Goal: Task Accomplishment & Management: Manage account settings

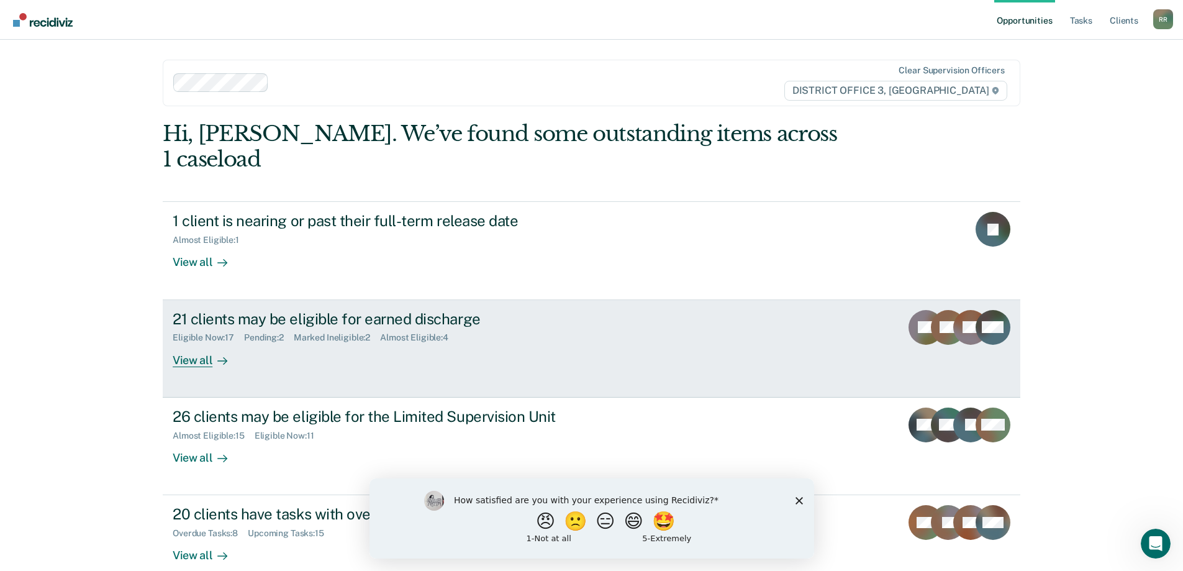
click at [191, 343] on div "View all" at bounding box center [208, 355] width 70 height 24
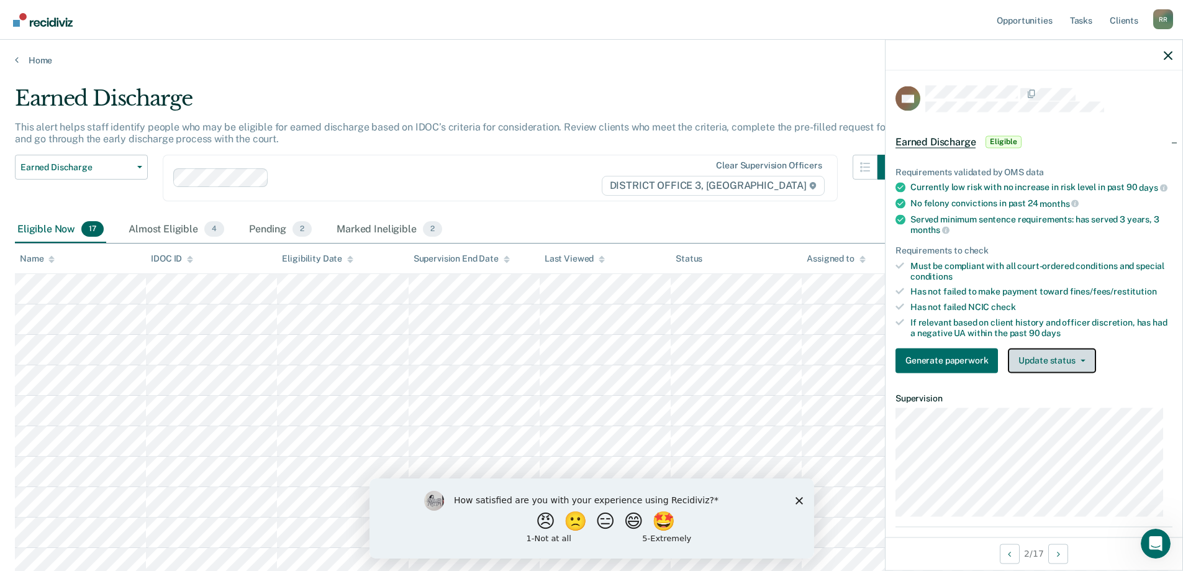
click at [1062, 373] on button "Update status" at bounding box center [1052, 360] width 88 height 25
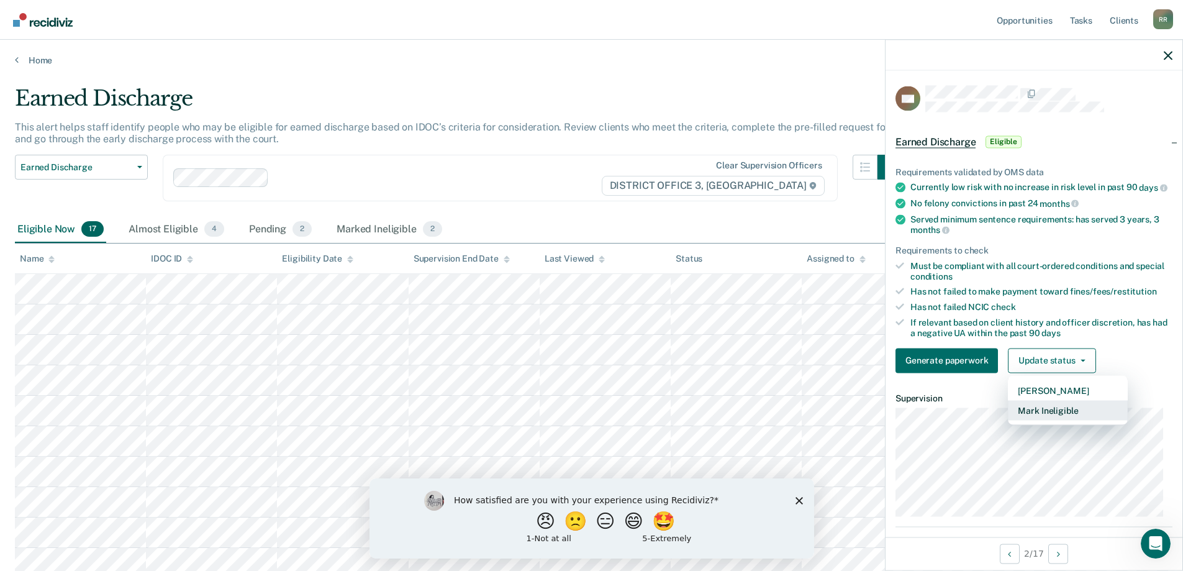
click at [1048, 420] on button "Mark Ineligible" at bounding box center [1068, 410] width 120 height 20
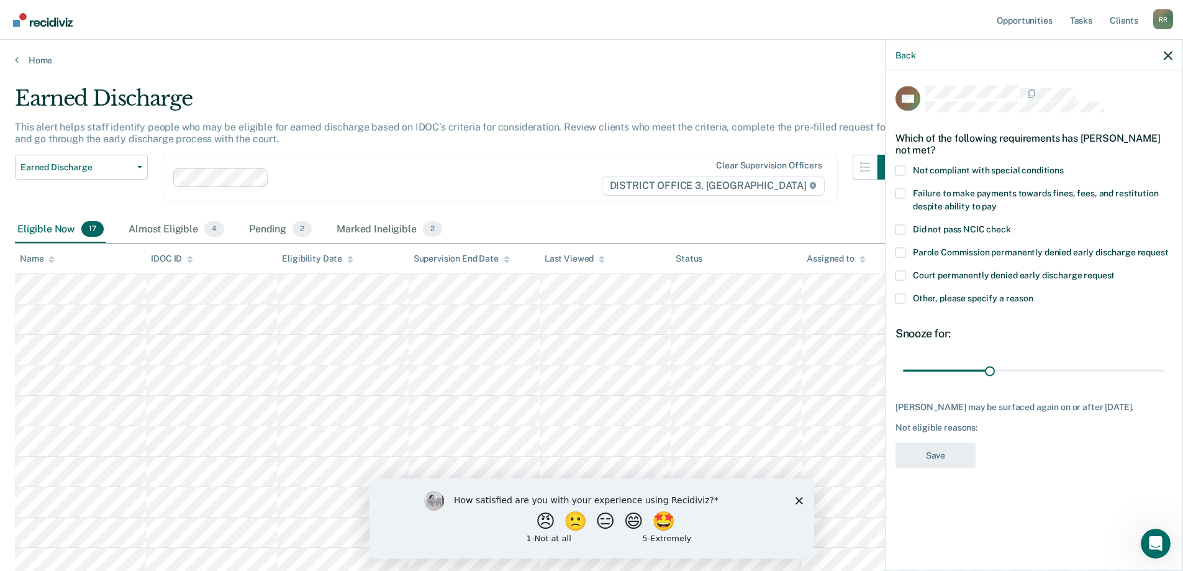
click at [903, 298] on span at bounding box center [900, 298] width 10 height 10
click at [1033, 293] on input "Other, please specify a reason" at bounding box center [1033, 293] width 0 height 0
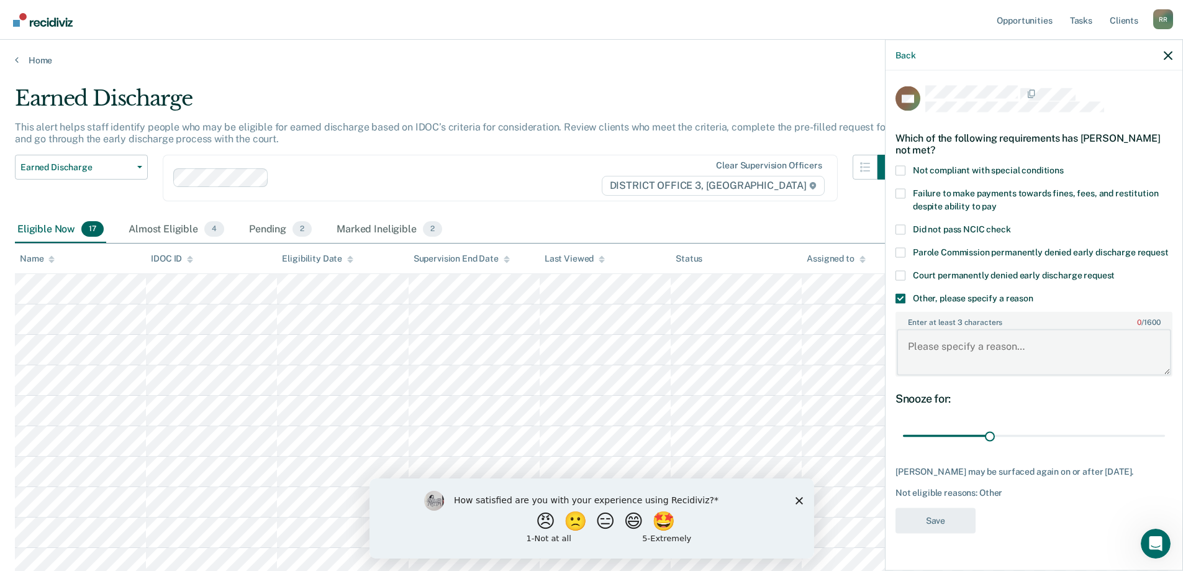
click at [937, 348] on textarea "Enter at least 3 characters 0 / 1600" at bounding box center [1034, 352] width 274 height 46
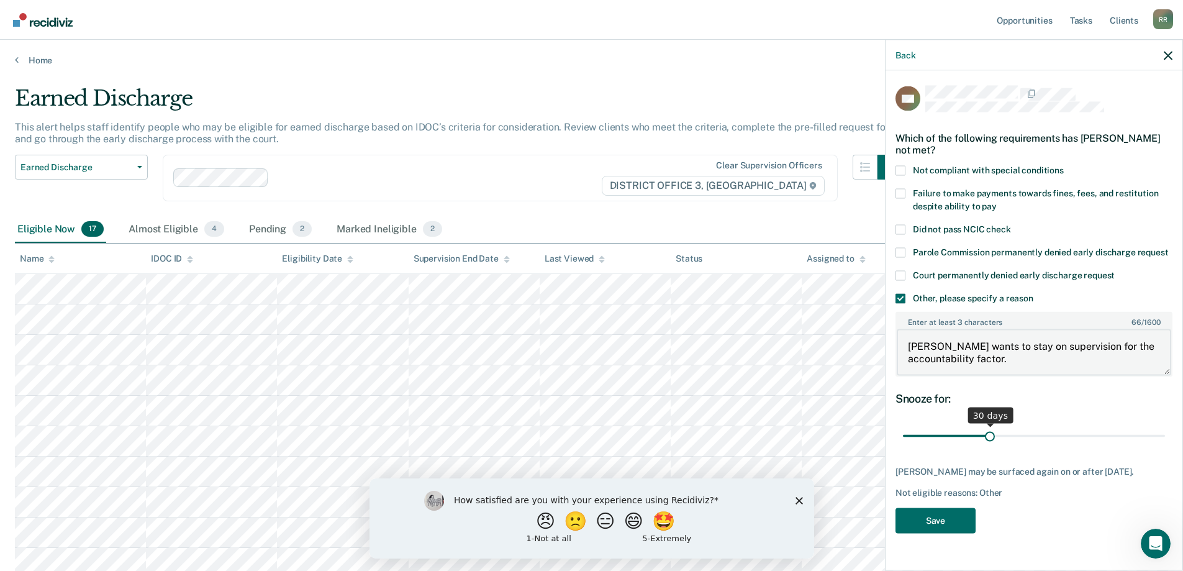
type textarea "[PERSON_NAME] wants to stay on supervision for the accountability factor."
drag, startPoint x: 991, startPoint y: 438, endPoint x: 1191, endPoint y: 429, distance: 200.8
type input "90"
click at [1165, 429] on input "range" at bounding box center [1034, 436] width 262 height 22
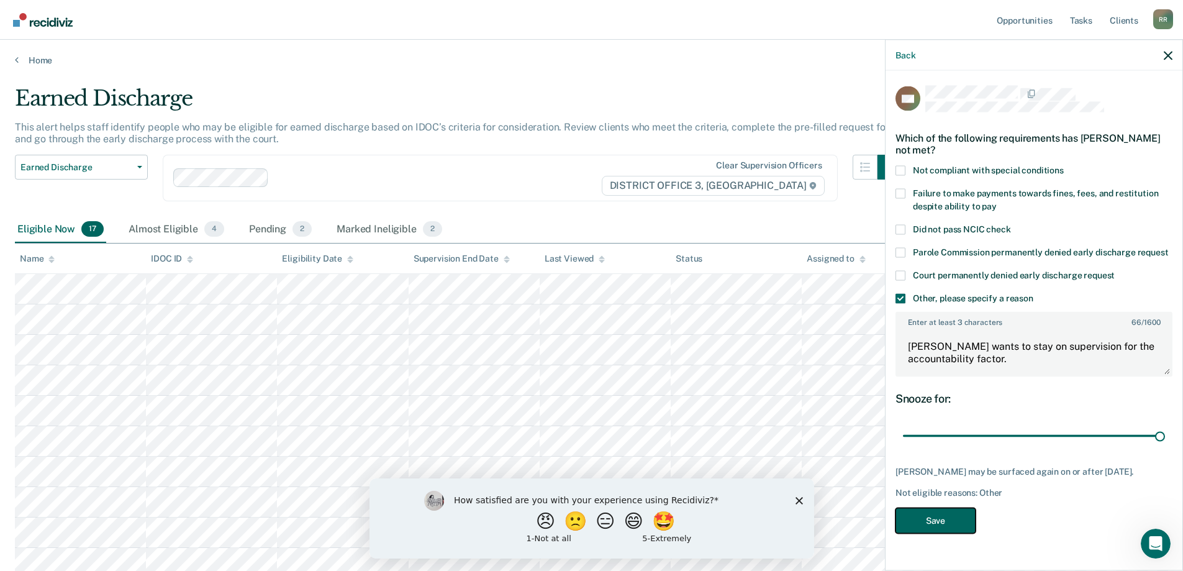
click at [954, 531] on button "Save" at bounding box center [935, 519] width 80 height 25
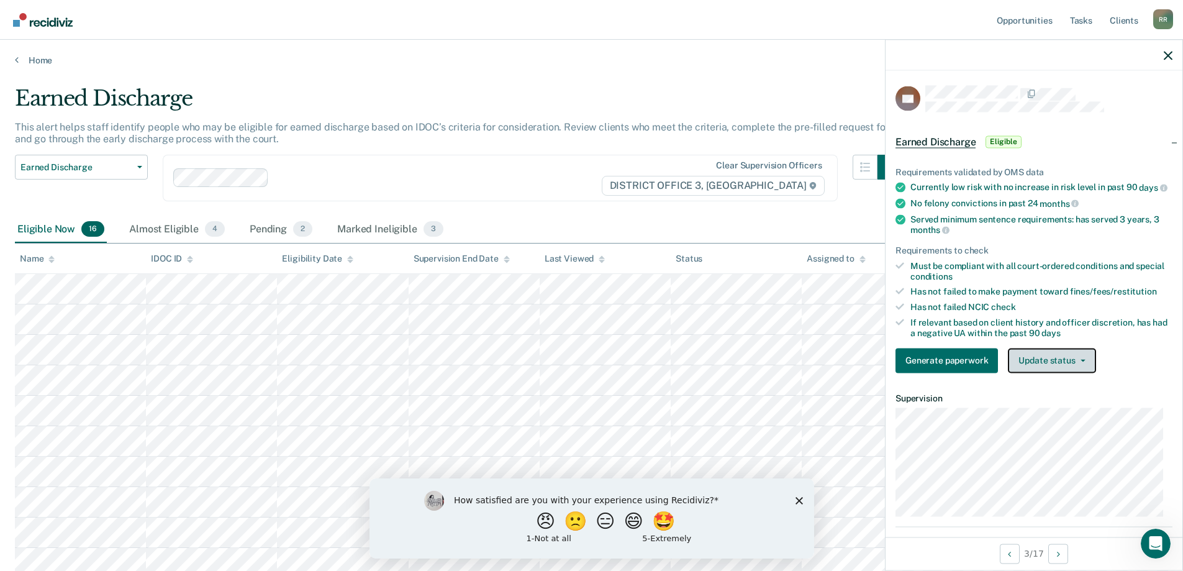
click at [1036, 366] on button "Update status" at bounding box center [1052, 360] width 88 height 25
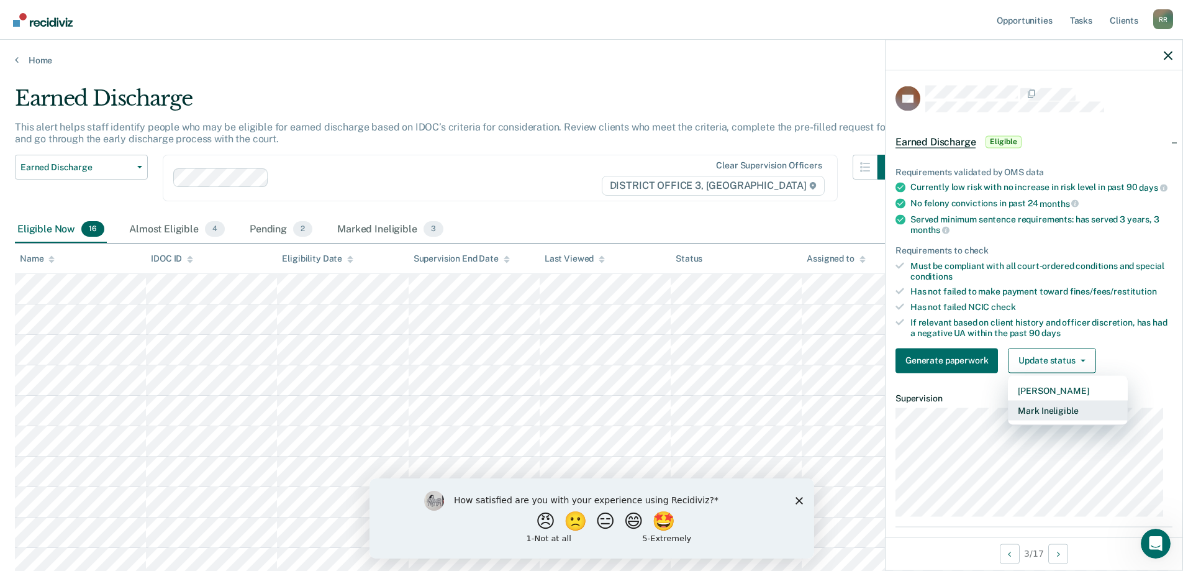
click at [1039, 420] on button "Mark Ineligible" at bounding box center [1068, 410] width 120 height 20
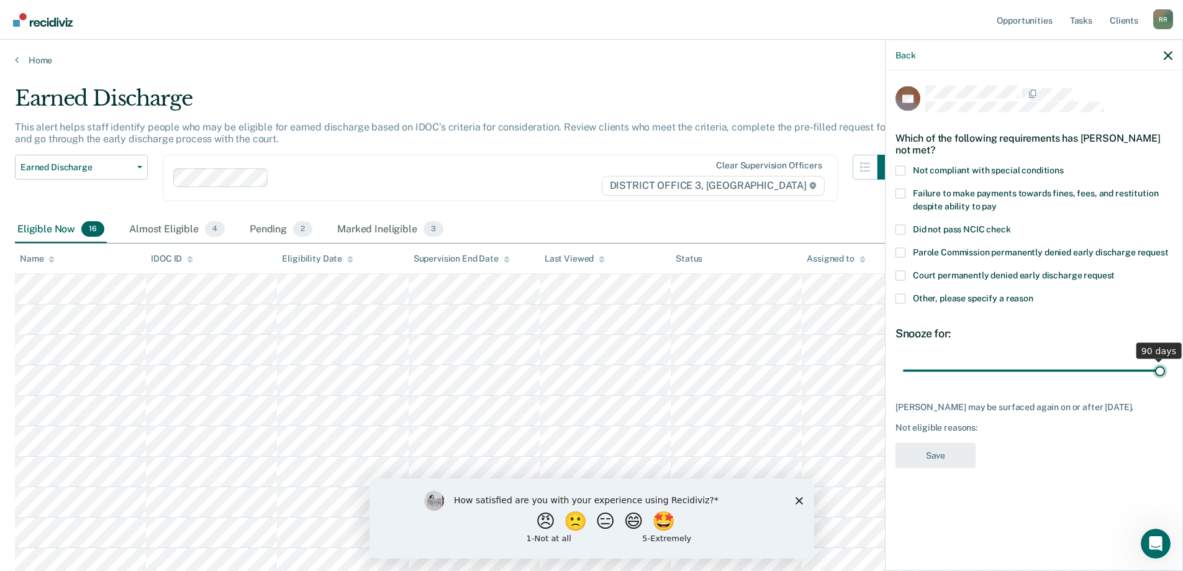
drag, startPoint x: 992, startPoint y: 369, endPoint x: 1184, endPoint y: 374, distance: 191.9
type input "90"
click at [1165, 374] on input "range" at bounding box center [1034, 370] width 262 height 22
click at [899, 171] on span at bounding box center [900, 170] width 10 height 10
click at [1064, 165] on input "Not compliant with special conditions" at bounding box center [1064, 165] width 0 height 0
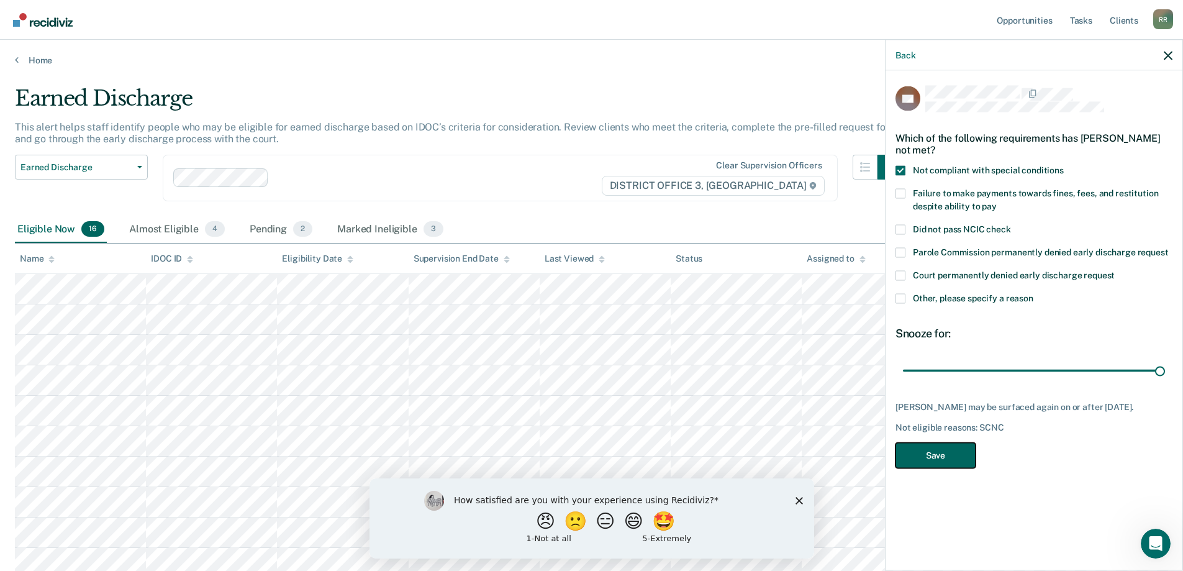
click at [933, 457] on button "Save" at bounding box center [935, 454] width 80 height 25
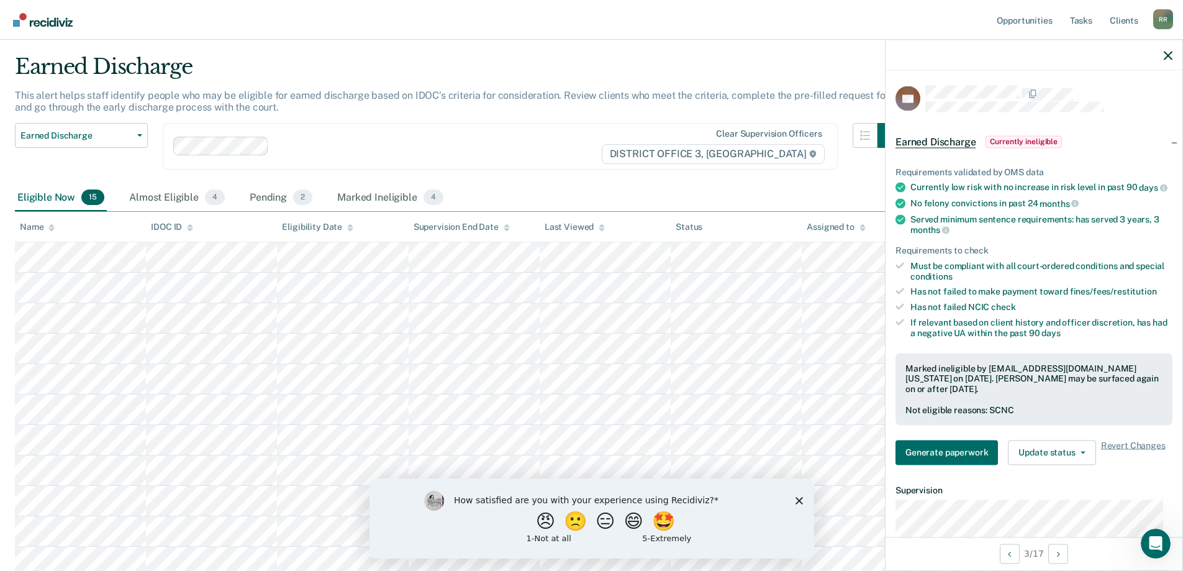
scroll to position [62, 0]
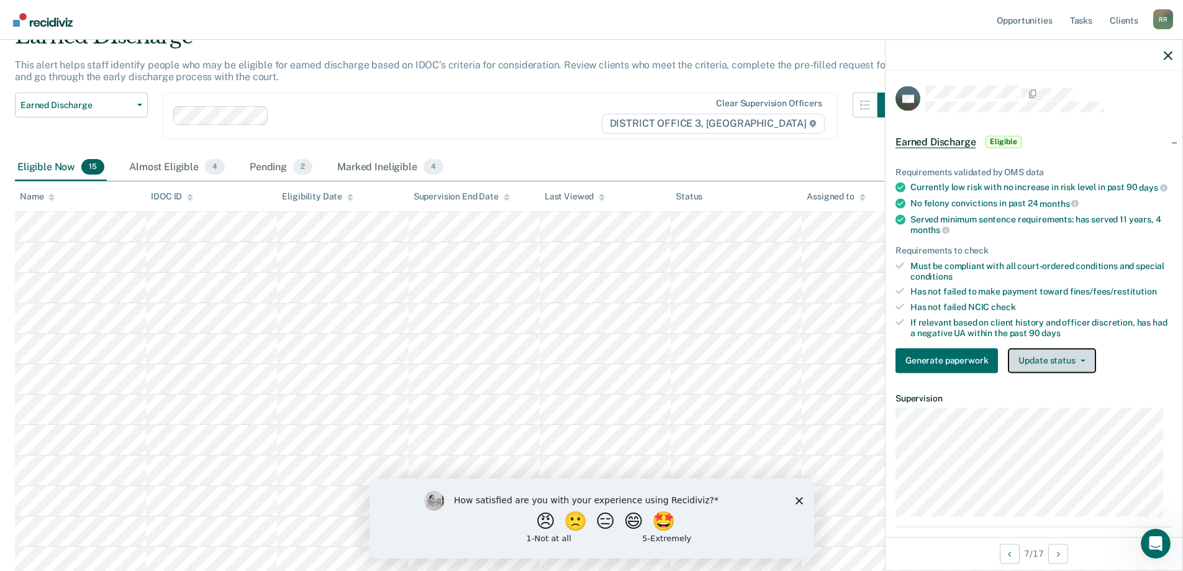
click at [1064, 372] on button "Update status" at bounding box center [1052, 360] width 88 height 25
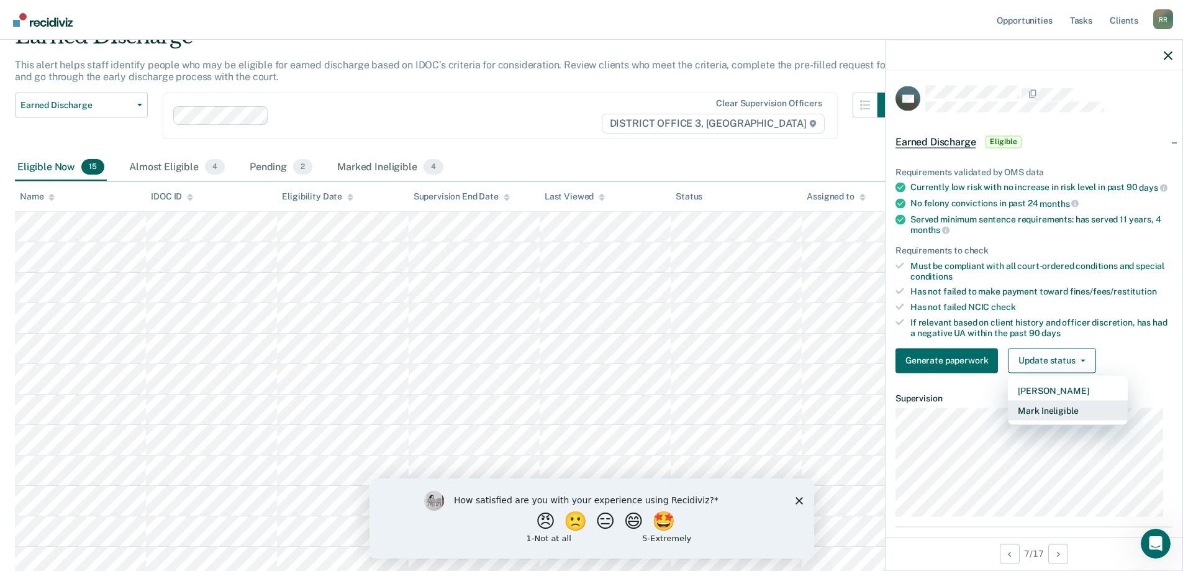
click at [1059, 420] on button "Mark Ineligible" at bounding box center [1068, 410] width 120 height 20
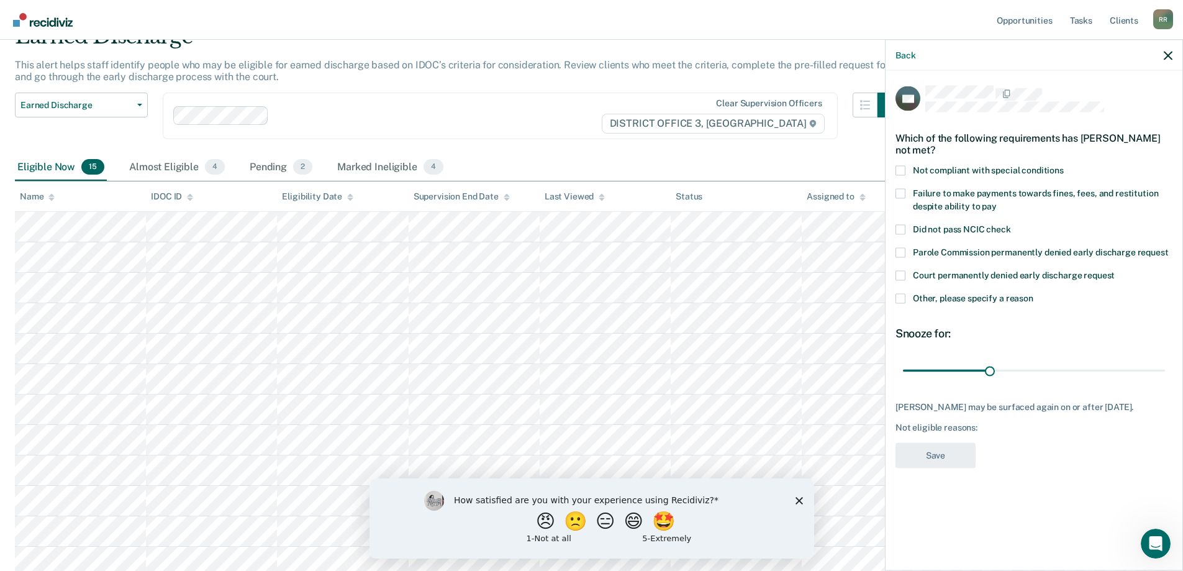
click at [899, 167] on span at bounding box center [900, 170] width 10 height 10
click at [1064, 165] on input "Not compliant with special conditions" at bounding box center [1064, 165] width 0 height 0
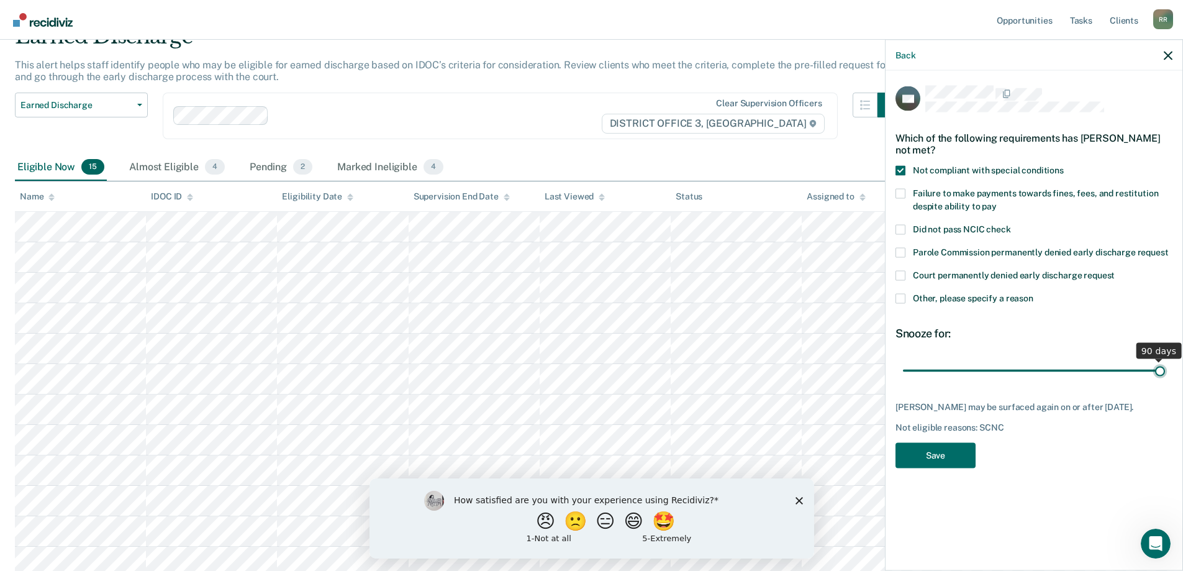
drag, startPoint x: 988, startPoint y: 370, endPoint x: 1191, endPoint y: 369, distance: 203.0
type input "90"
click at [1165, 369] on input "range" at bounding box center [1034, 370] width 262 height 22
click at [932, 461] on button "Save" at bounding box center [935, 454] width 80 height 25
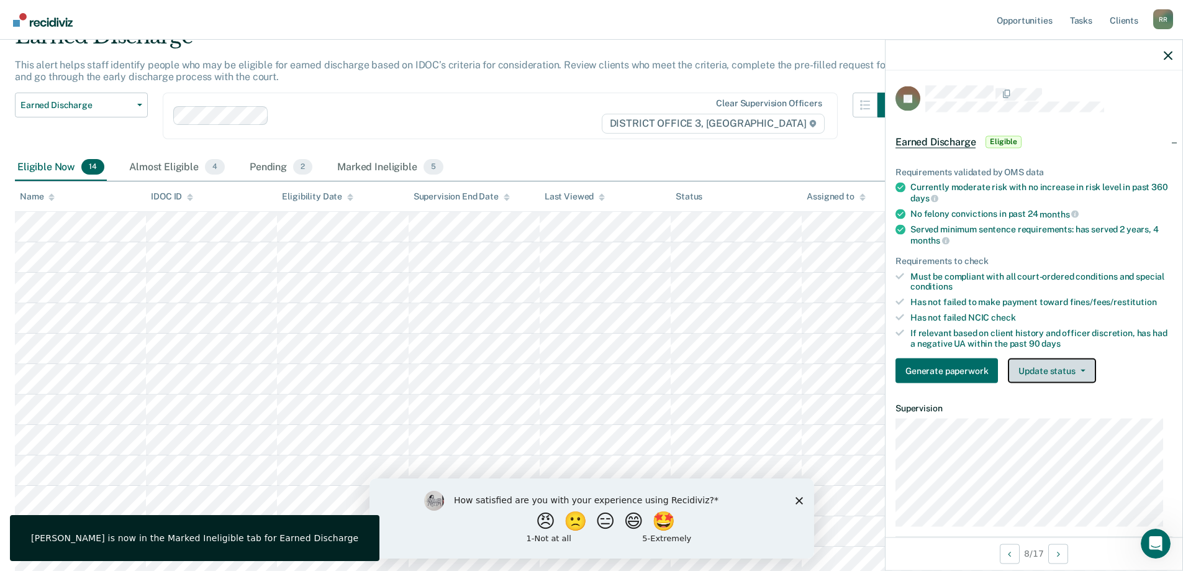
click at [1041, 373] on button "Update status" at bounding box center [1052, 370] width 88 height 25
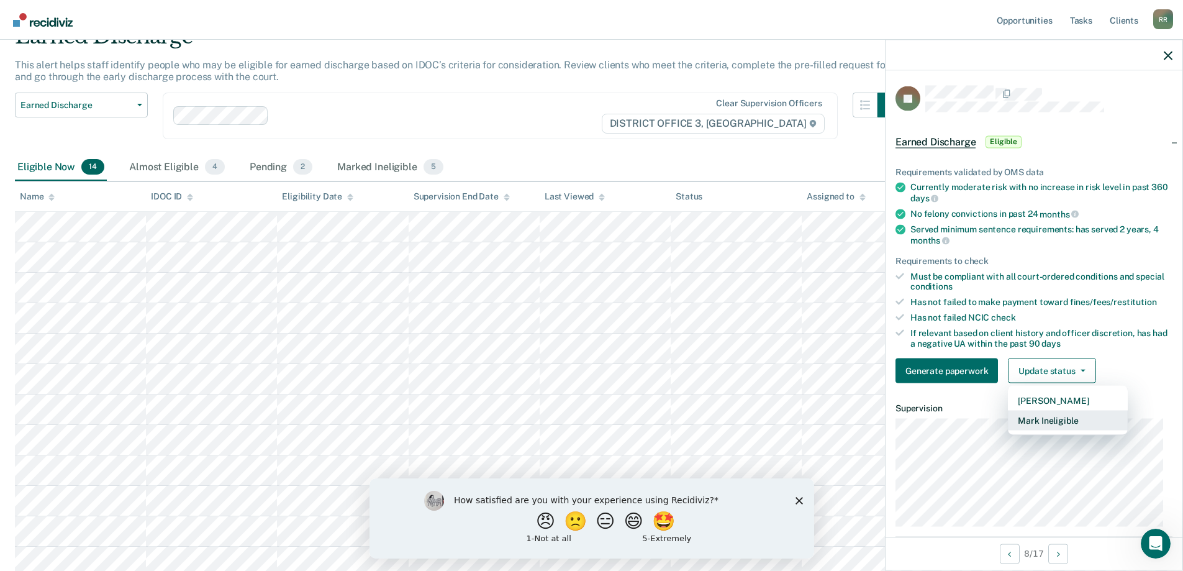
click at [1051, 420] on button "Mark Ineligible" at bounding box center [1068, 420] width 120 height 20
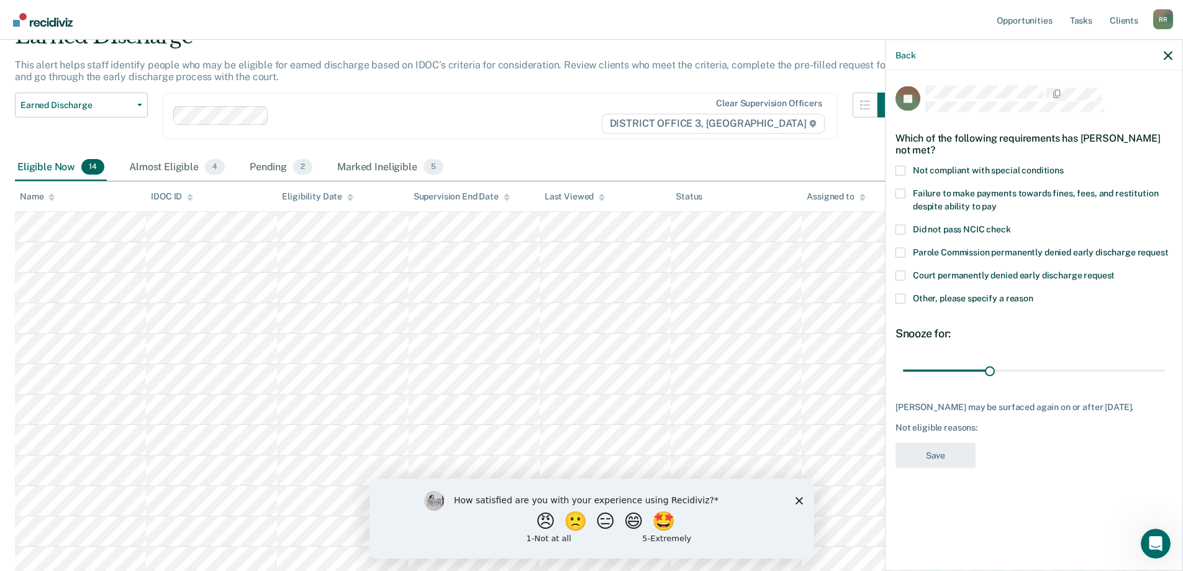
click at [905, 297] on label "Other, please specify a reason" at bounding box center [1033, 299] width 277 height 13
click at [1033, 293] on input "Other, please specify a reason" at bounding box center [1033, 293] width 0 height 0
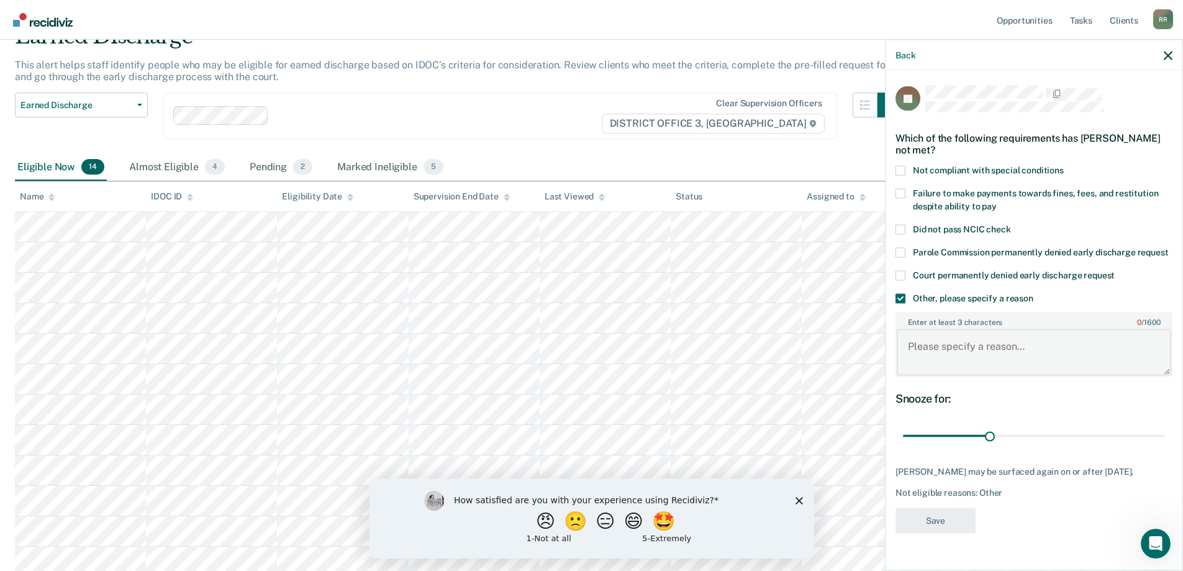
click at [943, 346] on textarea "Enter at least 3 characters 0 / 1600" at bounding box center [1034, 352] width 274 height 46
type textarea "in Active [MEDICAL_DATA]."
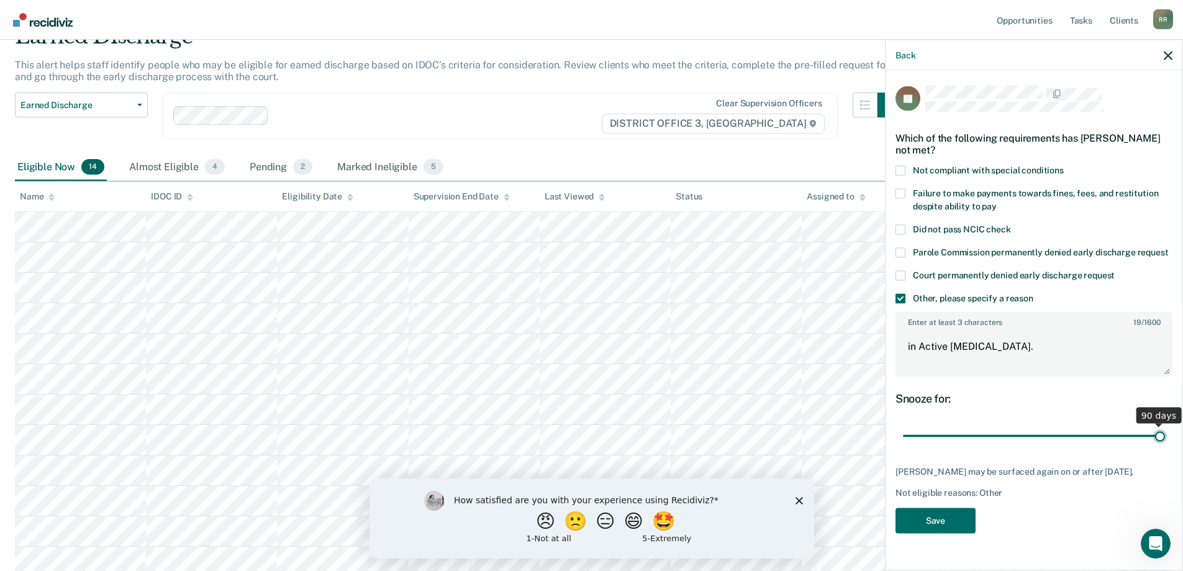
drag, startPoint x: 993, startPoint y: 435, endPoint x: 1191, endPoint y: 439, distance: 198.1
type input "90"
click at [1165, 439] on input "range" at bounding box center [1034, 436] width 262 height 22
click at [933, 533] on button "Save" at bounding box center [935, 519] width 80 height 25
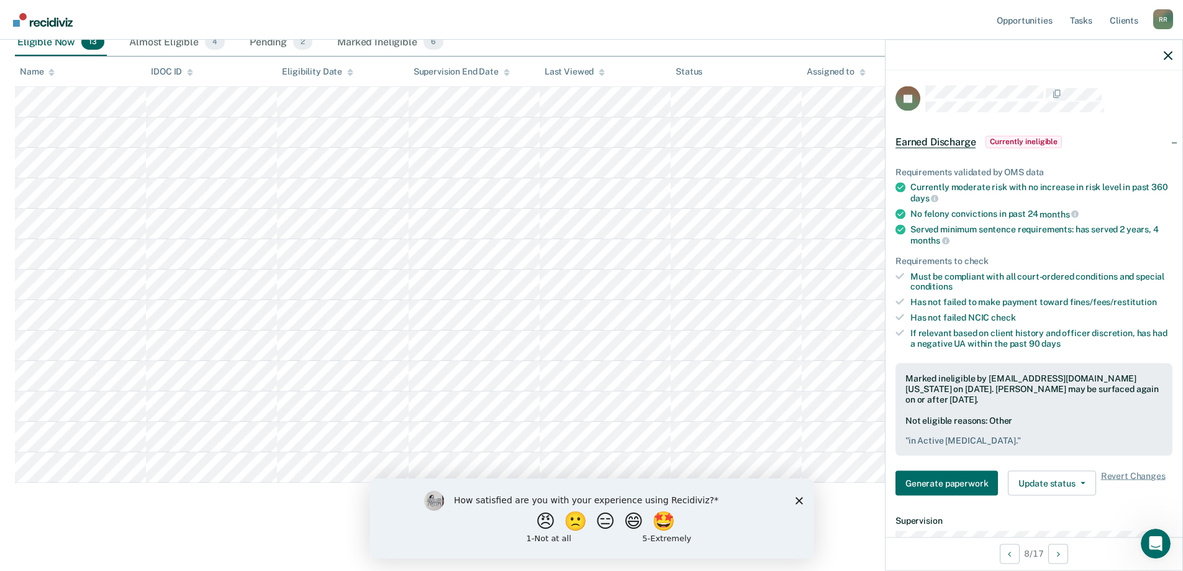
scroll to position [188, 0]
click at [795, 497] on icon "Close survey" at bounding box center [798, 499] width 7 height 7
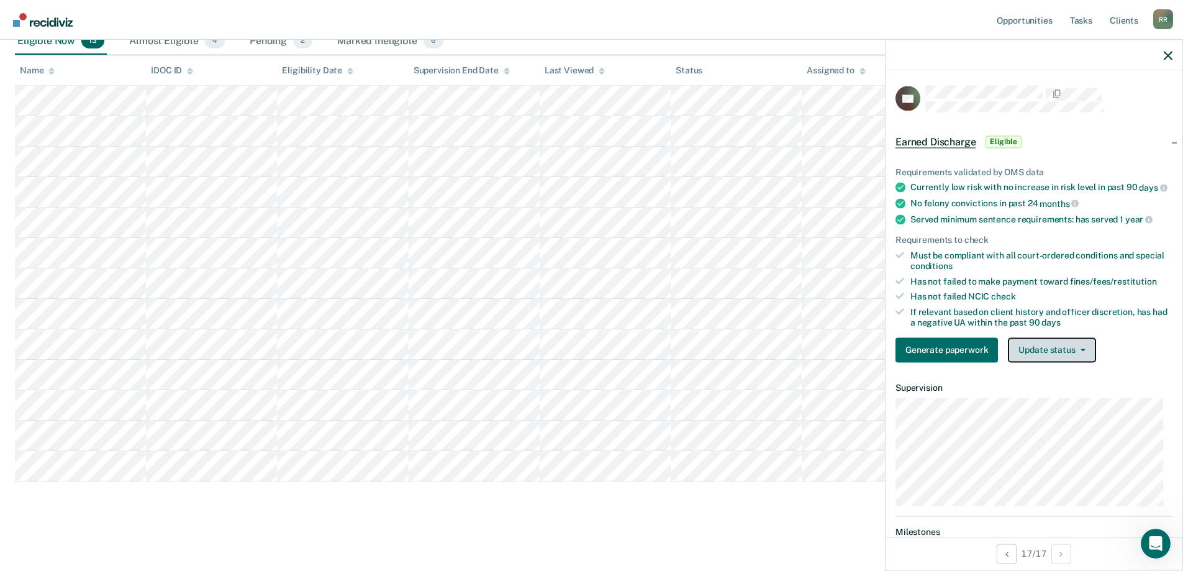
click at [1028, 362] on button "Update status" at bounding box center [1052, 349] width 88 height 25
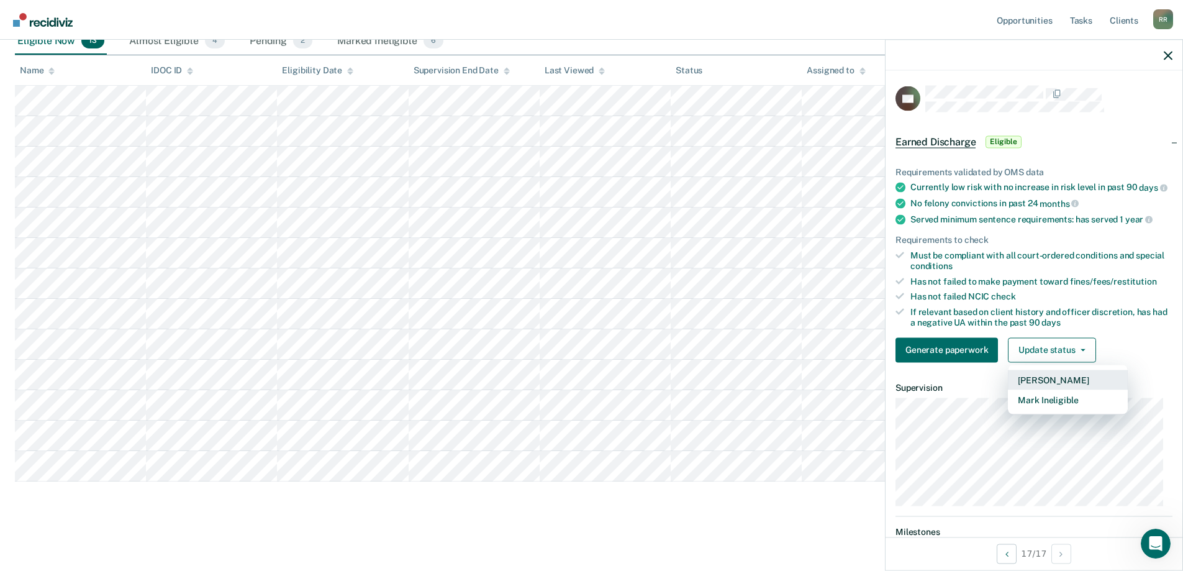
click at [1037, 389] on button "[PERSON_NAME]" at bounding box center [1068, 379] width 120 height 20
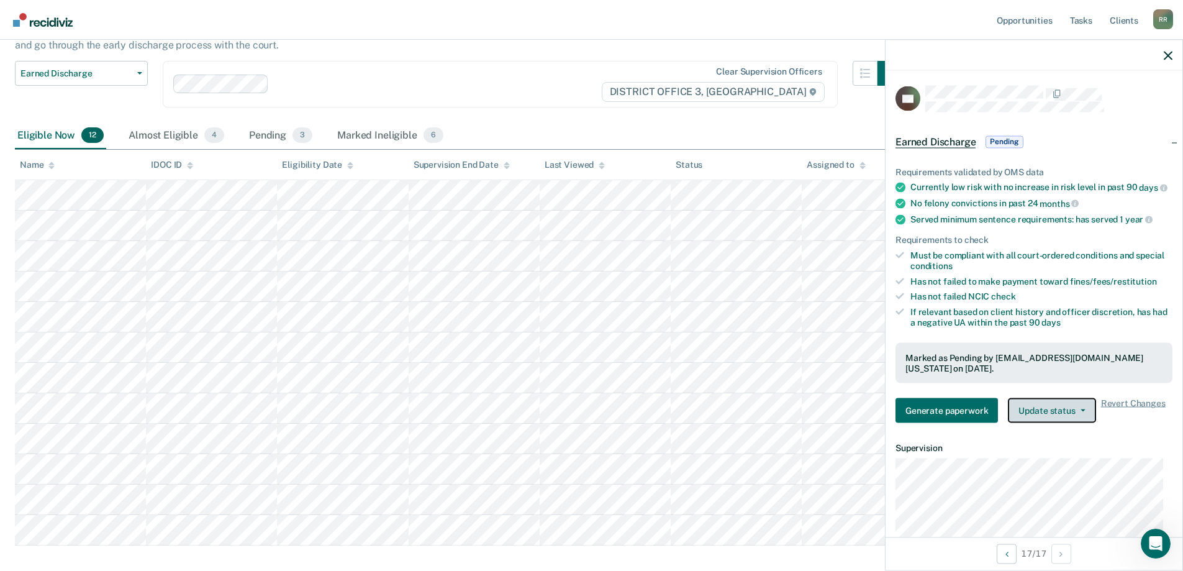
scroll to position [0, 0]
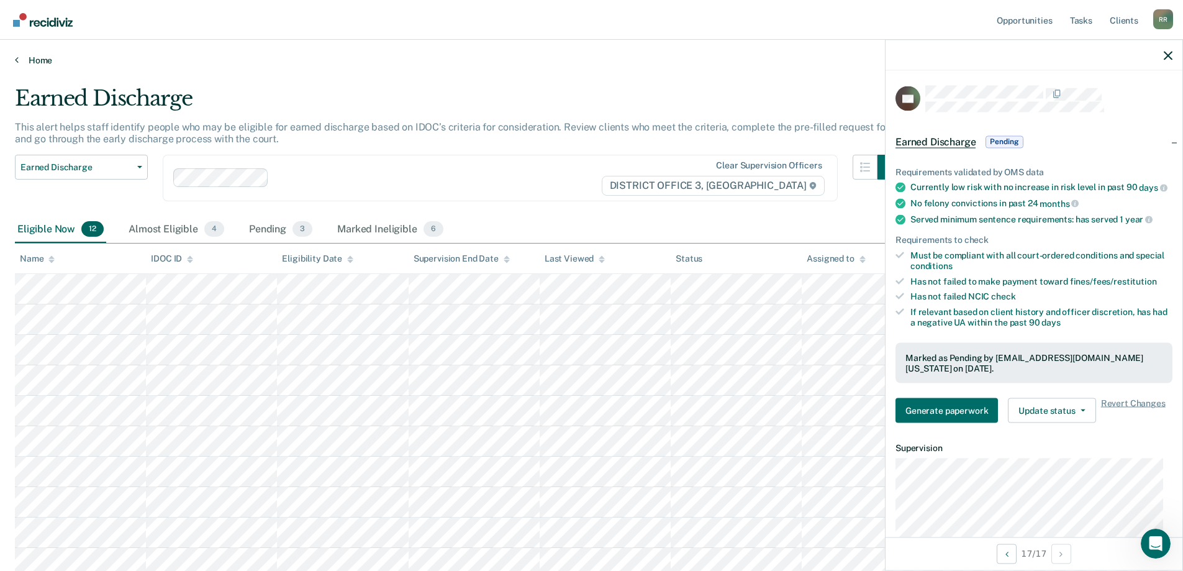
click at [38, 63] on link "Home" at bounding box center [591, 60] width 1153 height 11
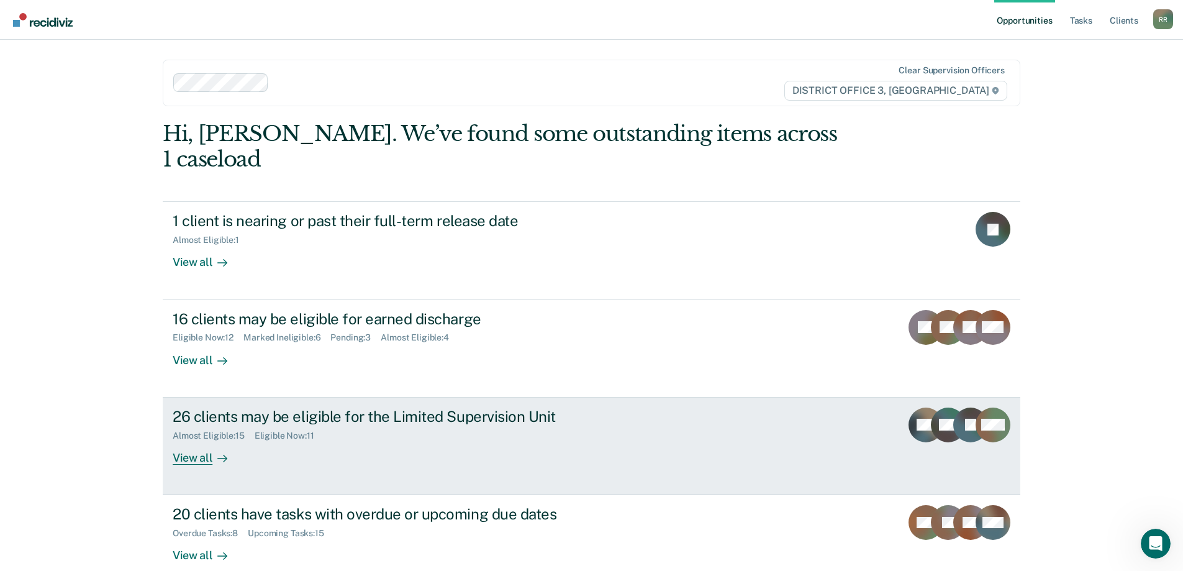
click at [347, 407] on div "26 clients may be eligible for the Limited Supervision Unit" at bounding box center [391, 416] width 436 height 18
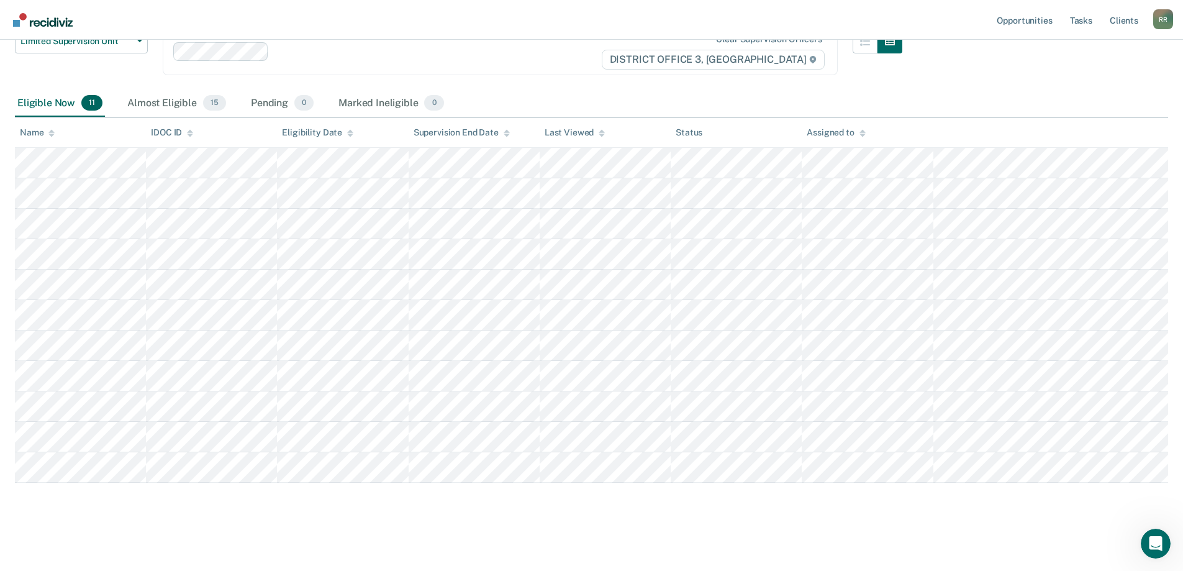
scroll to position [127, 0]
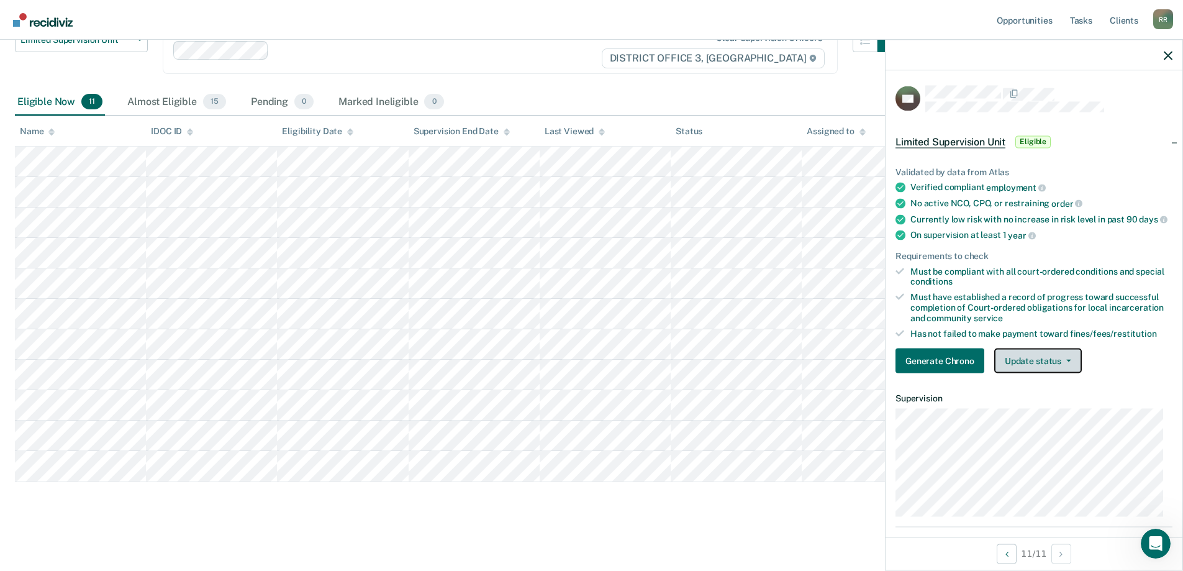
click at [1042, 373] on button "Update status" at bounding box center [1038, 360] width 88 height 25
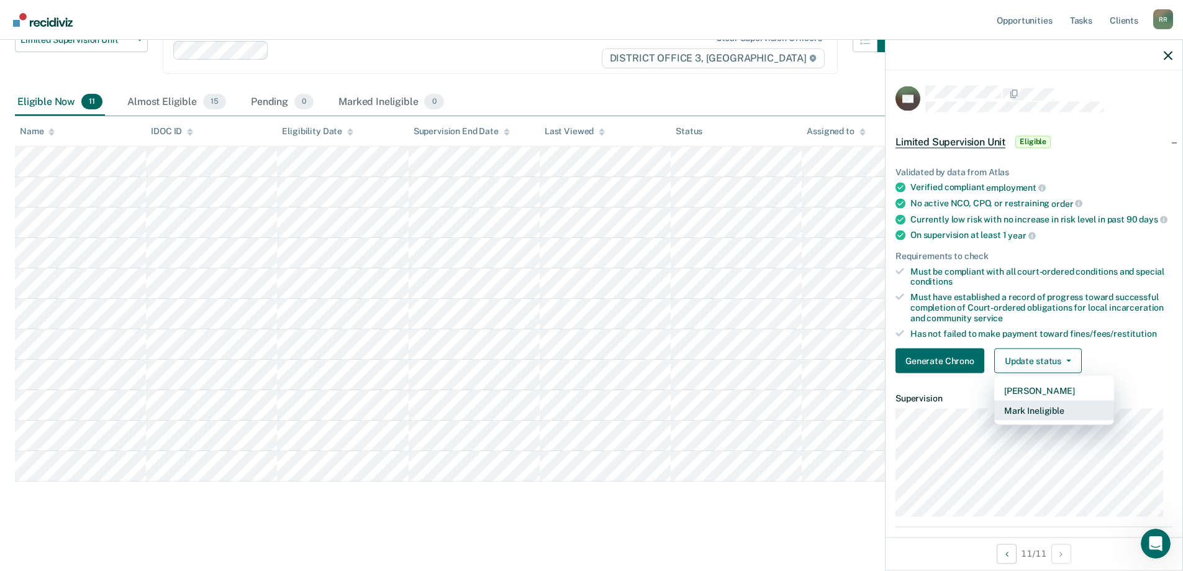
click at [1041, 420] on button "Mark Ineligible" at bounding box center [1054, 410] width 120 height 20
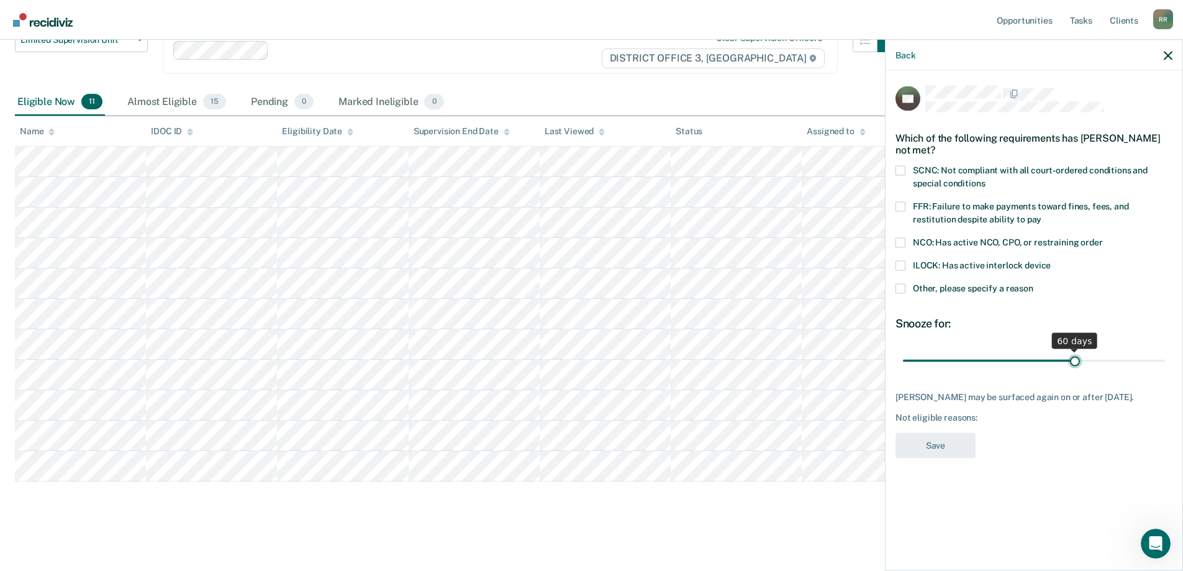
drag, startPoint x: 992, startPoint y: 357, endPoint x: 1075, endPoint y: 361, distance: 82.7
type input "60"
click at [1075, 361] on input "range" at bounding box center [1034, 361] width 262 height 22
click at [902, 204] on span at bounding box center [900, 206] width 10 height 10
click at [1041, 214] on input "FFR: Failure to make payments toward fines, fees, and restitution despite abili…" at bounding box center [1041, 214] width 0 height 0
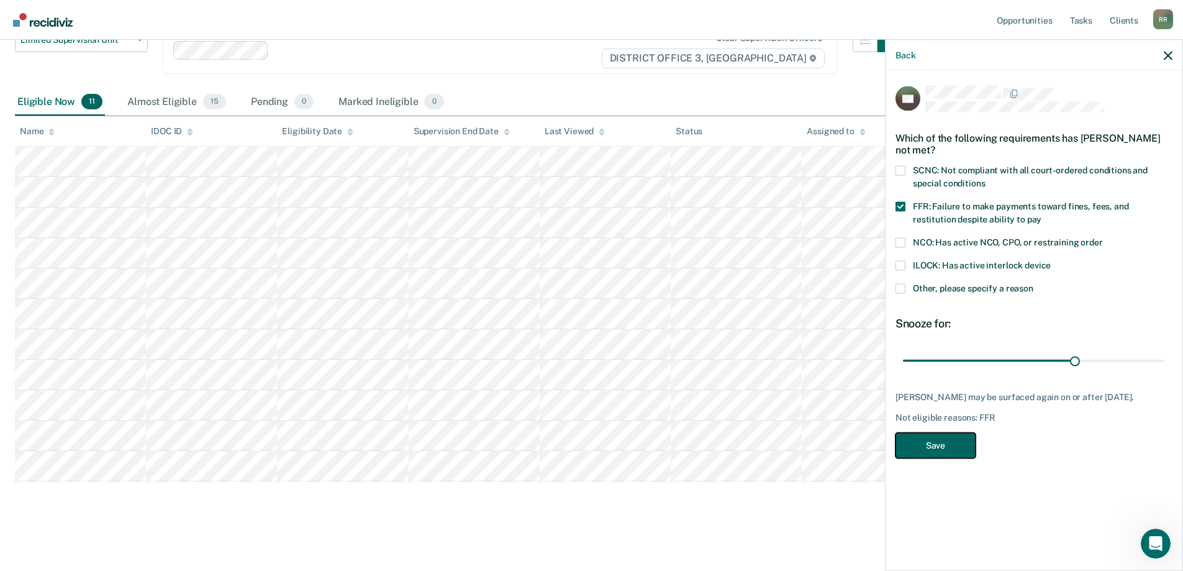
click at [928, 456] on button "Save" at bounding box center [935, 444] width 80 height 25
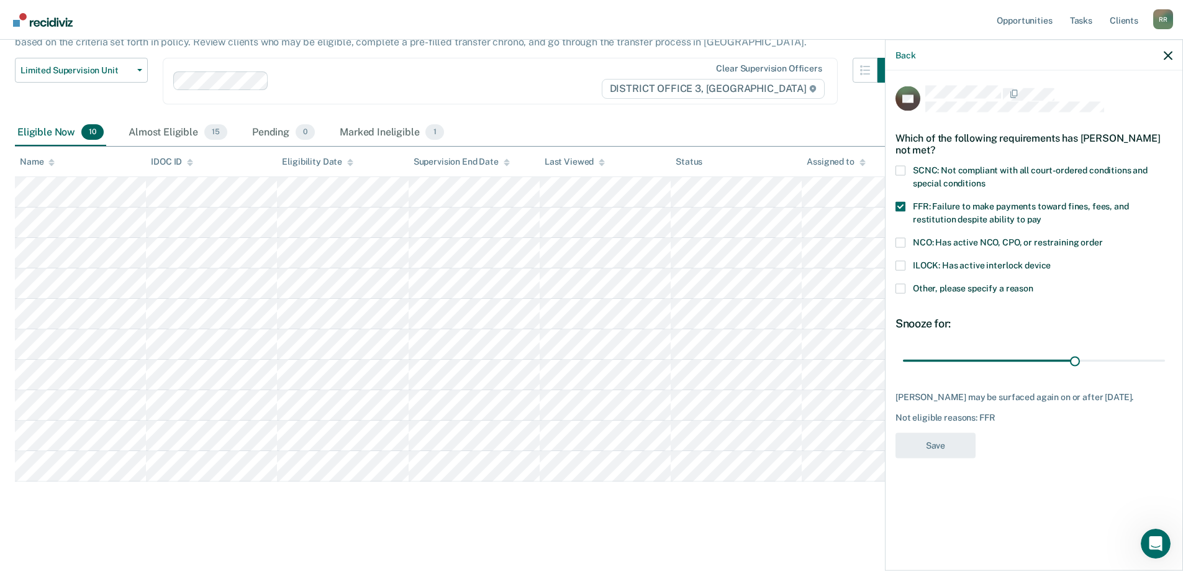
scroll to position [97, 0]
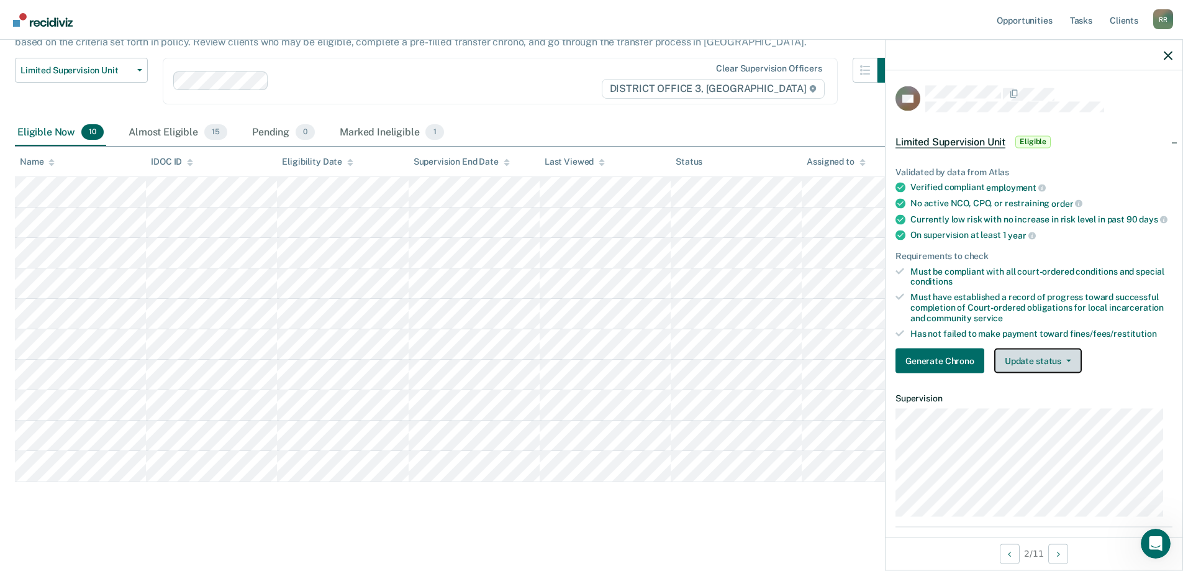
click at [1017, 371] on button "Update status" at bounding box center [1038, 360] width 88 height 25
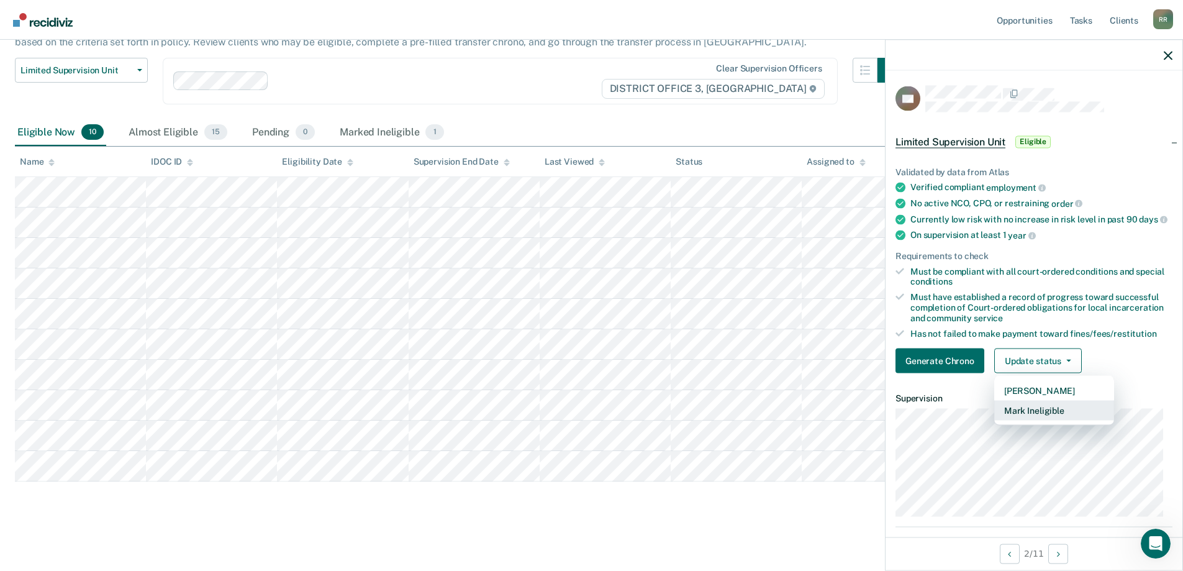
click at [1013, 420] on button "Mark Ineligible" at bounding box center [1054, 410] width 120 height 20
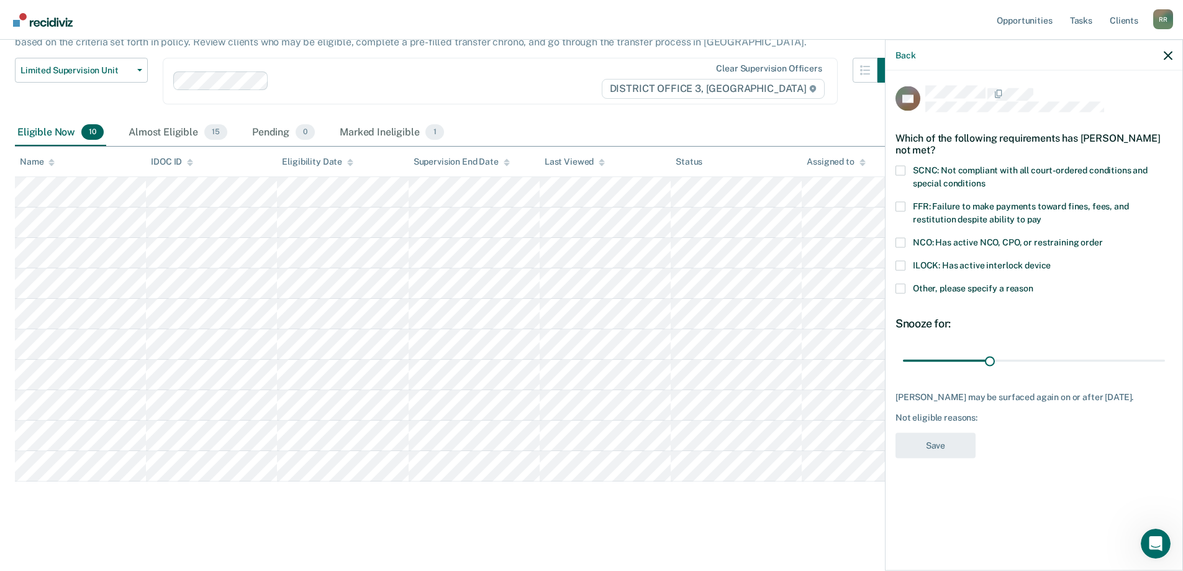
click at [901, 169] on span at bounding box center [900, 170] width 10 height 10
click at [985, 178] on input "SCNC: Not compliant with all court-ordered conditions and special conditions" at bounding box center [985, 178] width 0 height 0
click at [950, 435] on button "Save" at bounding box center [935, 444] width 80 height 25
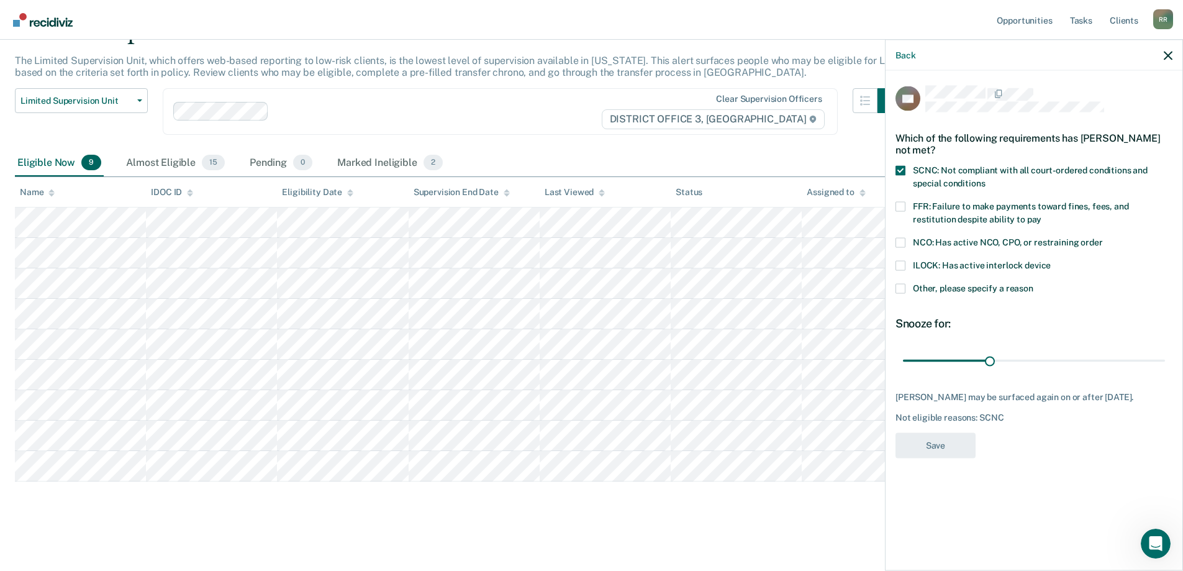
scroll to position [66, 0]
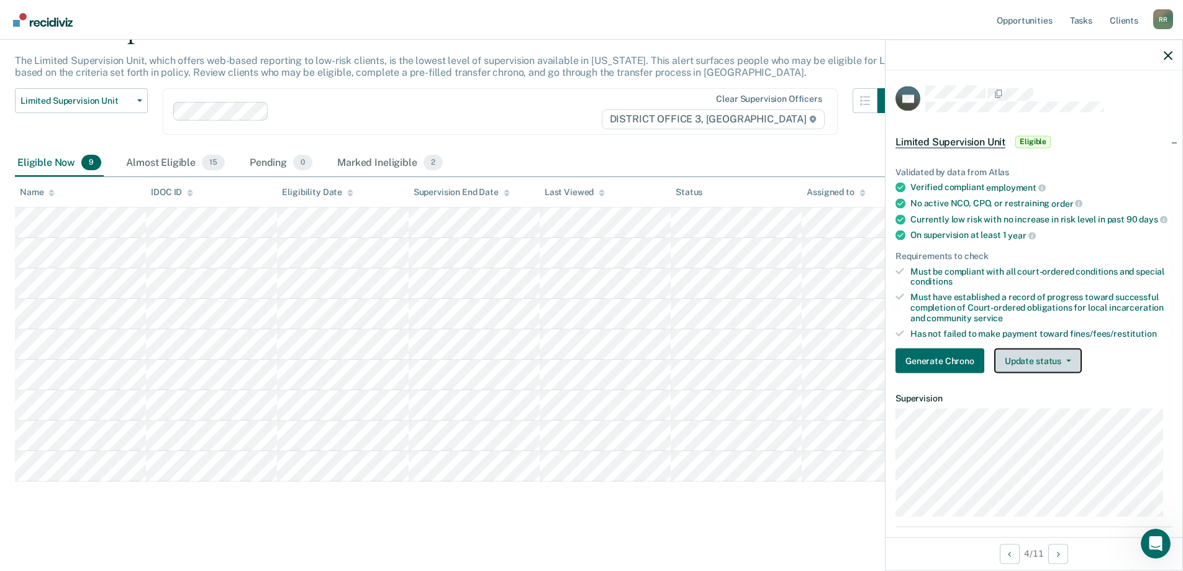
click at [1033, 370] on button "Update status" at bounding box center [1038, 360] width 88 height 25
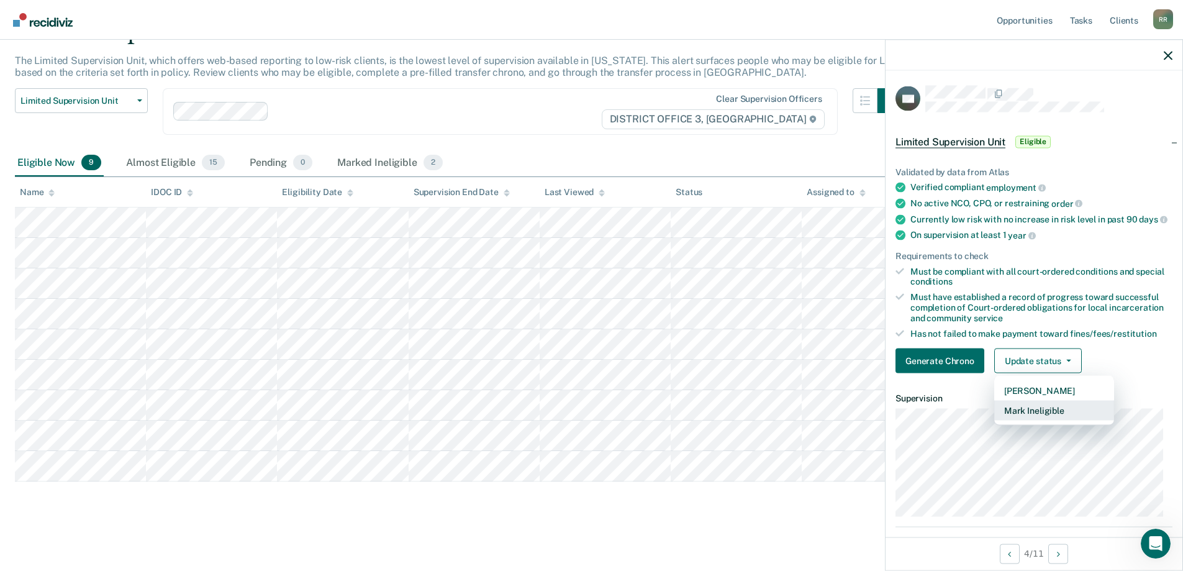
click at [1033, 420] on button "Mark Ineligible" at bounding box center [1054, 410] width 120 height 20
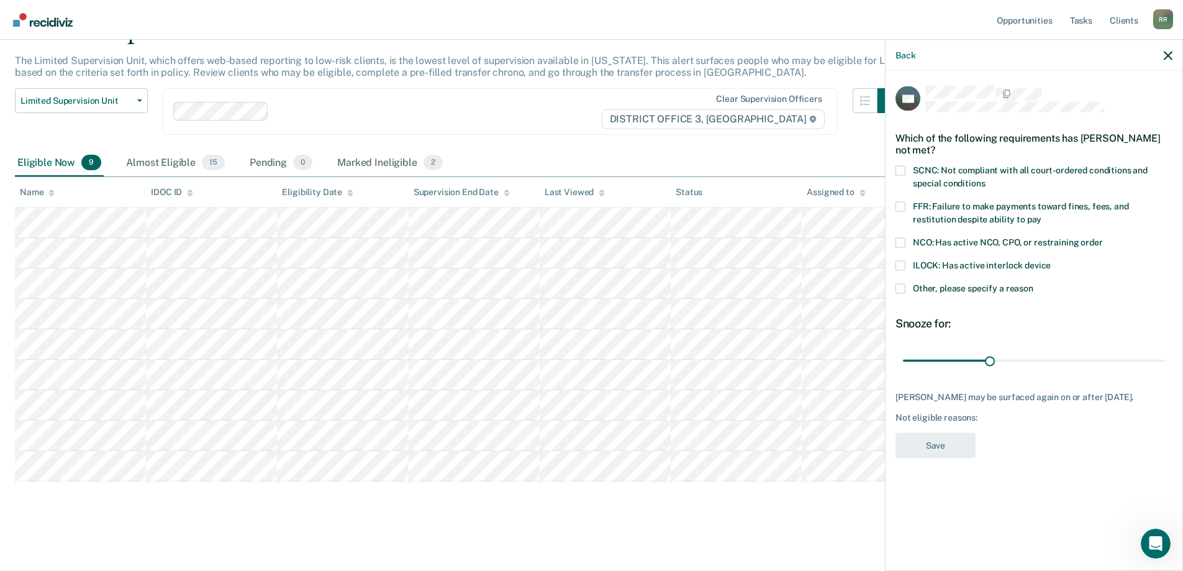
click at [903, 167] on span at bounding box center [900, 170] width 10 height 10
click at [985, 178] on input "SCNC: Not compliant with all court-ordered conditions and special conditions" at bounding box center [985, 178] width 0 height 0
drag, startPoint x: 993, startPoint y: 357, endPoint x: 1191, endPoint y: 359, distance: 198.1
type input "90"
click at [1165, 359] on input "range" at bounding box center [1034, 361] width 262 height 22
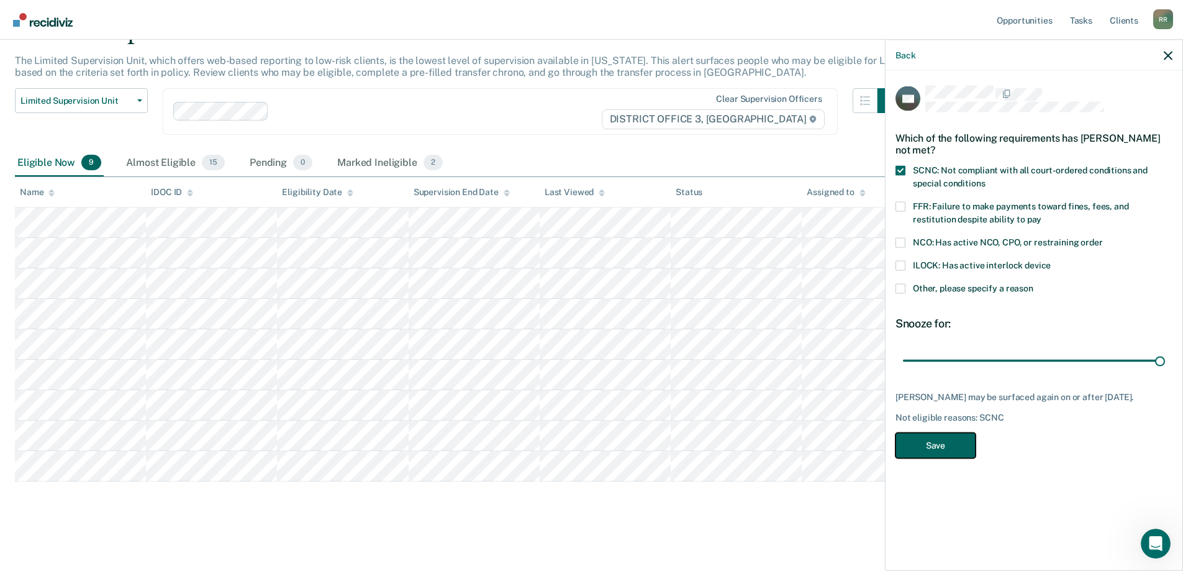
click at [942, 441] on button "Save" at bounding box center [935, 444] width 80 height 25
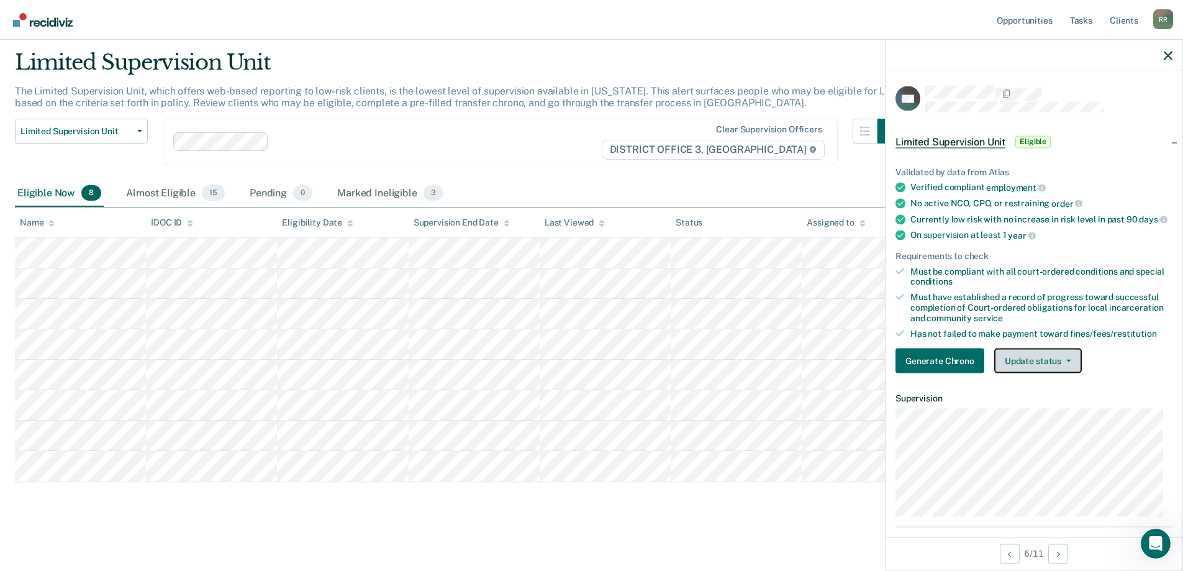
click at [1030, 371] on button "Update status" at bounding box center [1038, 360] width 88 height 25
click at [1020, 397] on button "[PERSON_NAME]" at bounding box center [1054, 391] width 120 height 20
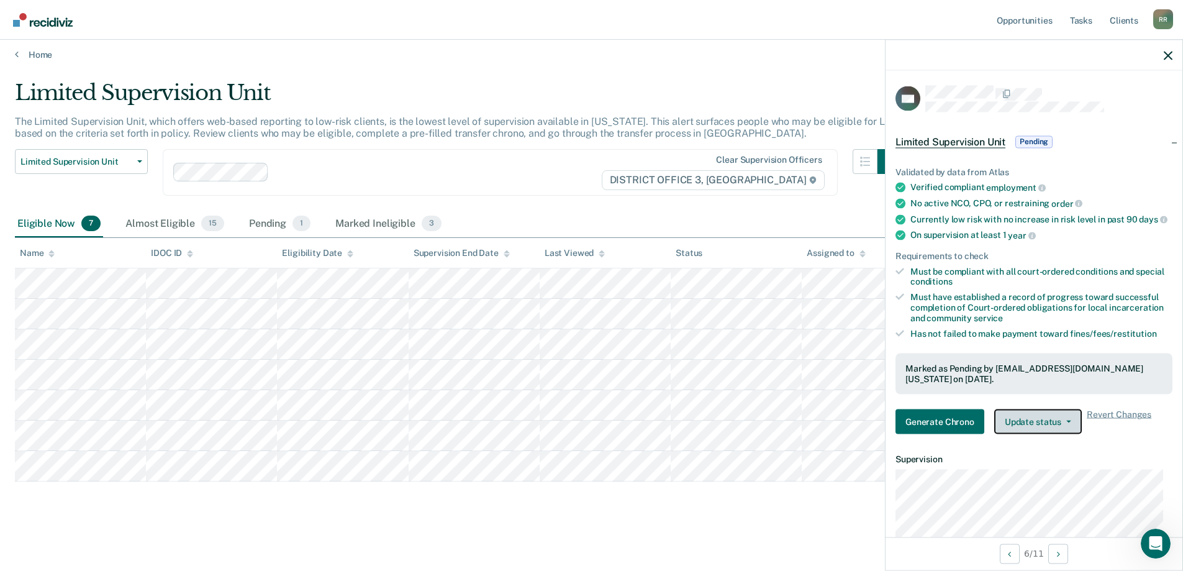
scroll to position [6, 0]
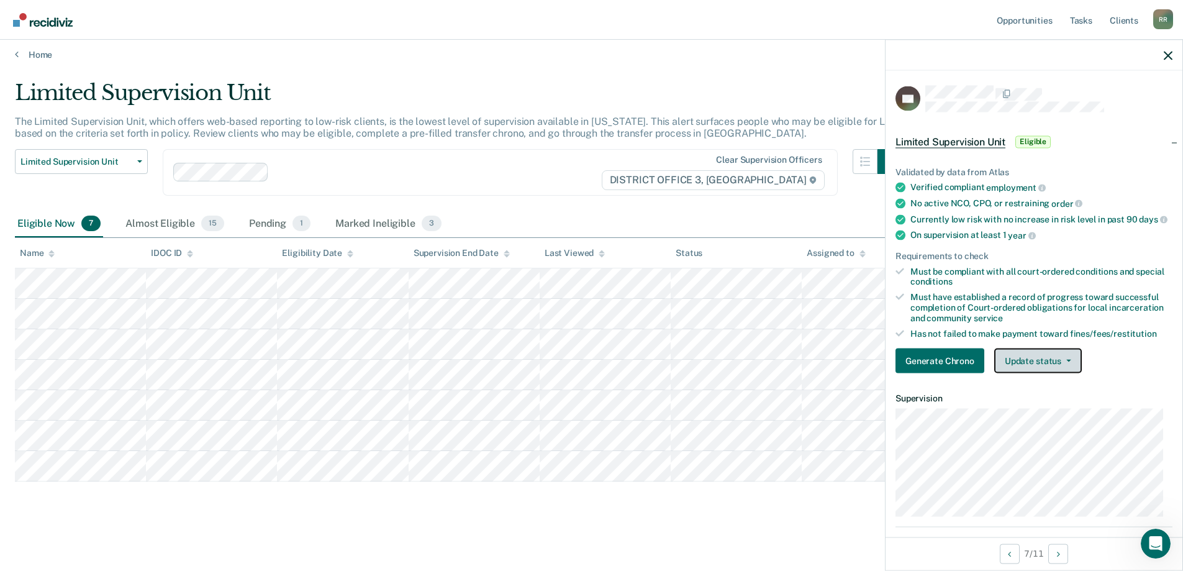
click at [1026, 373] on button "Update status" at bounding box center [1038, 360] width 88 height 25
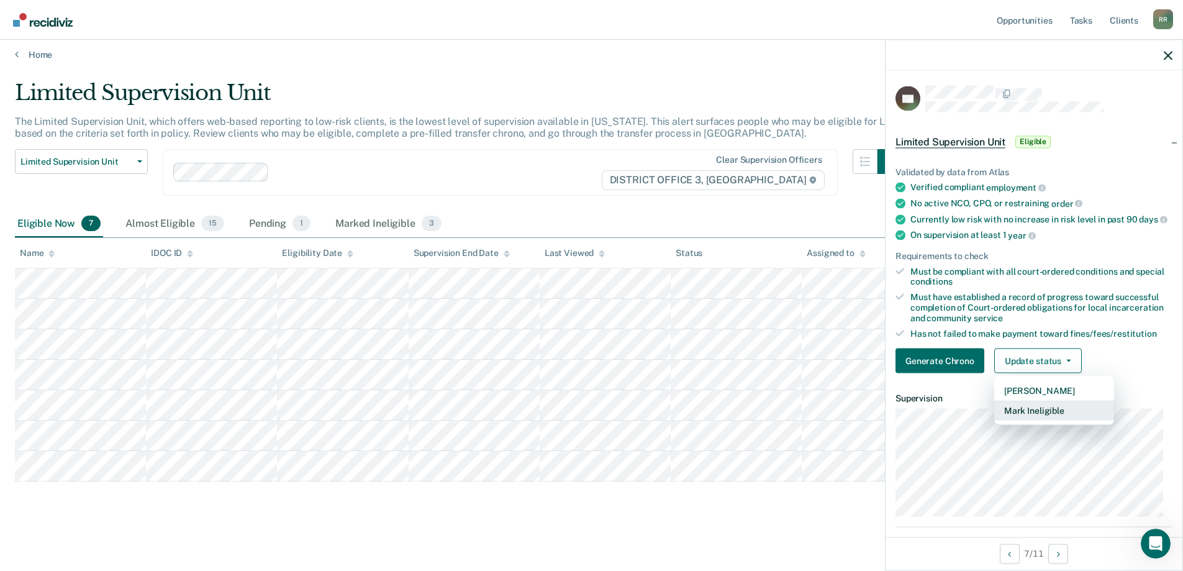
click at [1022, 420] on button "Mark Ineligible" at bounding box center [1054, 410] width 120 height 20
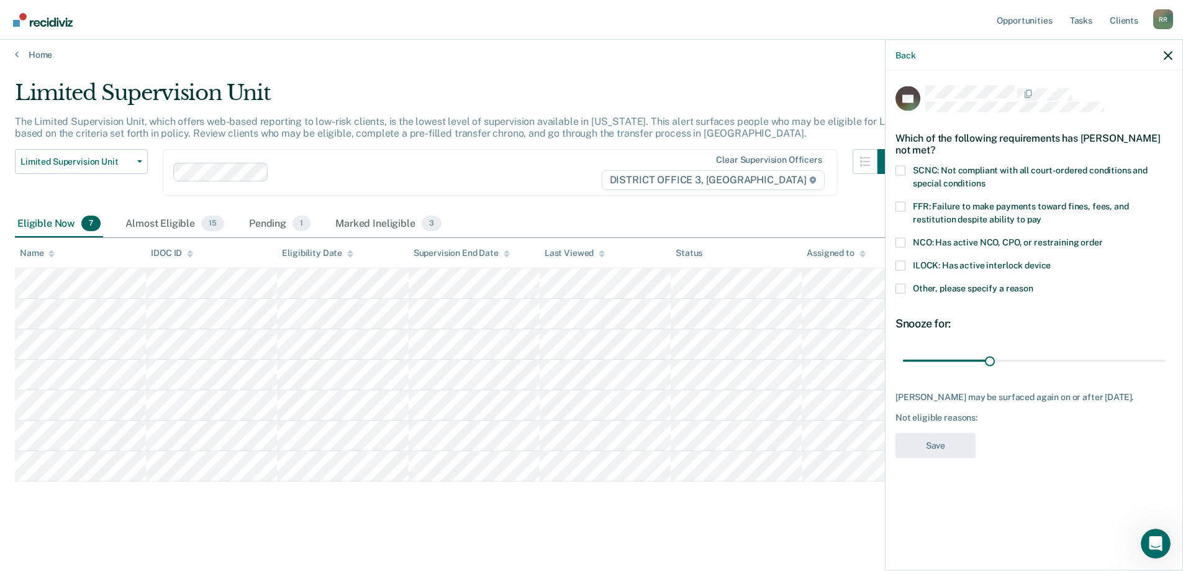
click at [902, 206] on span at bounding box center [900, 206] width 10 height 10
click at [1041, 214] on input "FFR: Failure to make payments toward fines, fees, and restitution despite abili…" at bounding box center [1041, 214] width 0 height 0
click at [902, 170] on span at bounding box center [900, 170] width 10 height 10
click at [985, 178] on input "SCNC: Not compliant with all court-ordered conditions and special conditions" at bounding box center [985, 178] width 0 height 0
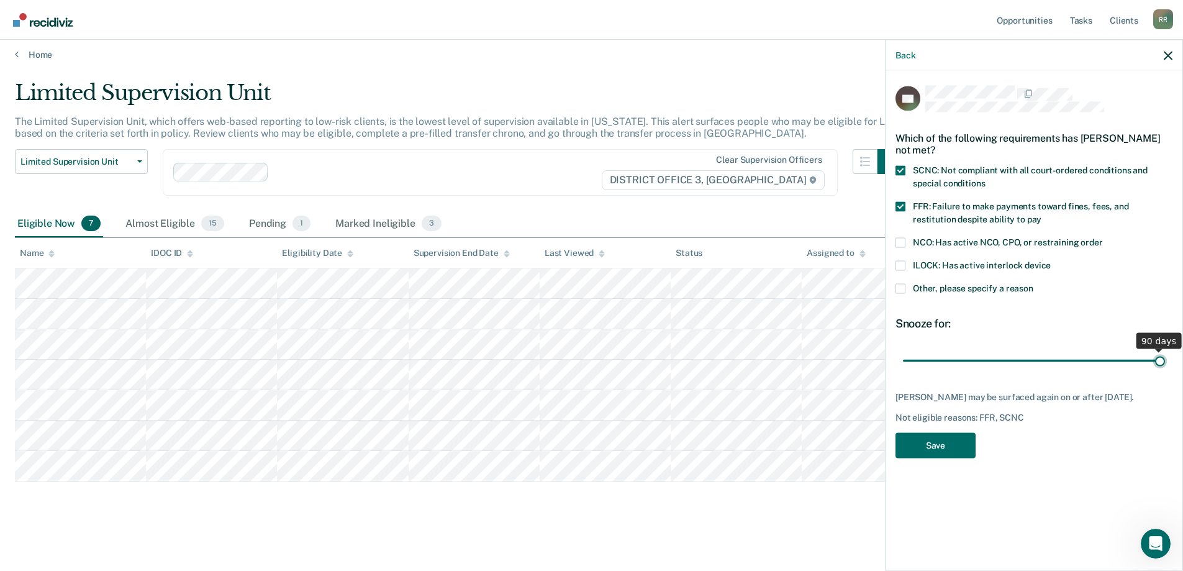
drag, startPoint x: 993, startPoint y: 358, endPoint x: 1174, endPoint y: 368, distance: 181.5
click at [1165, 368] on input "range" at bounding box center [1034, 361] width 262 height 22
drag, startPoint x: 1161, startPoint y: 360, endPoint x: 1074, endPoint y: 361, distance: 87.5
type input "60"
click at [1074, 361] on input "range" at bounding box center [1034, 361] width 262 height 22
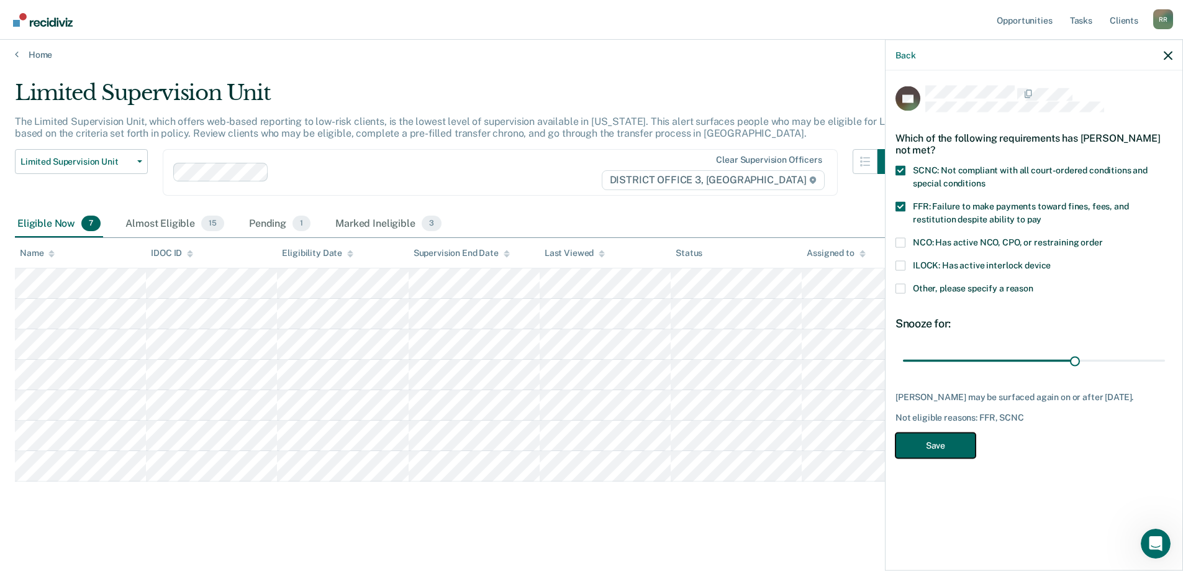
click at [943, 456] on button "Save" at bounding box center [935, 444] width 80 height 25
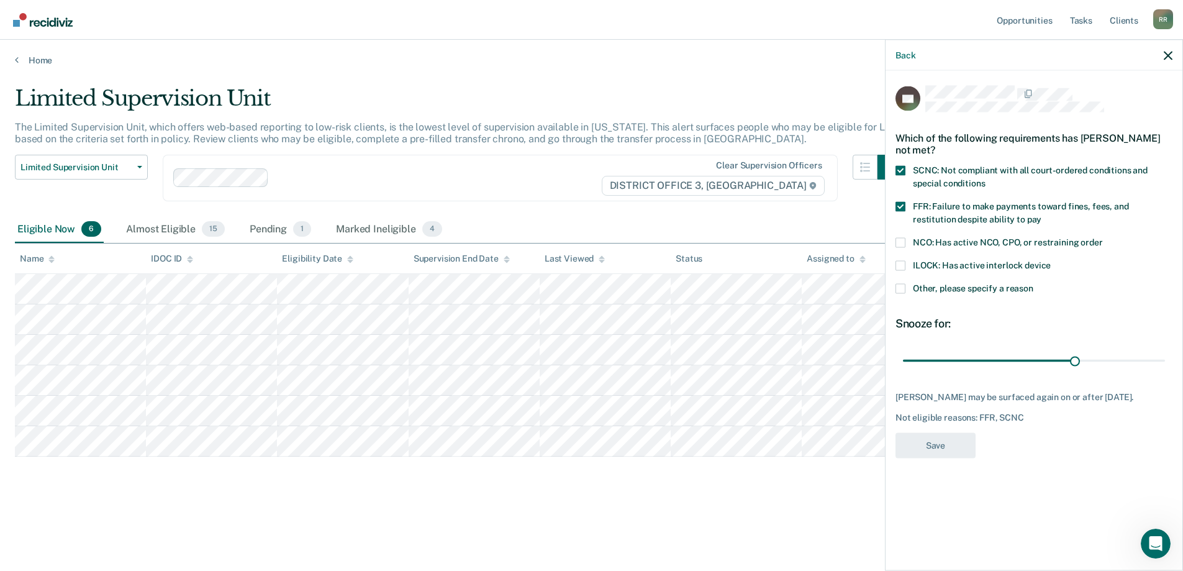
scroll to position [0, 0]
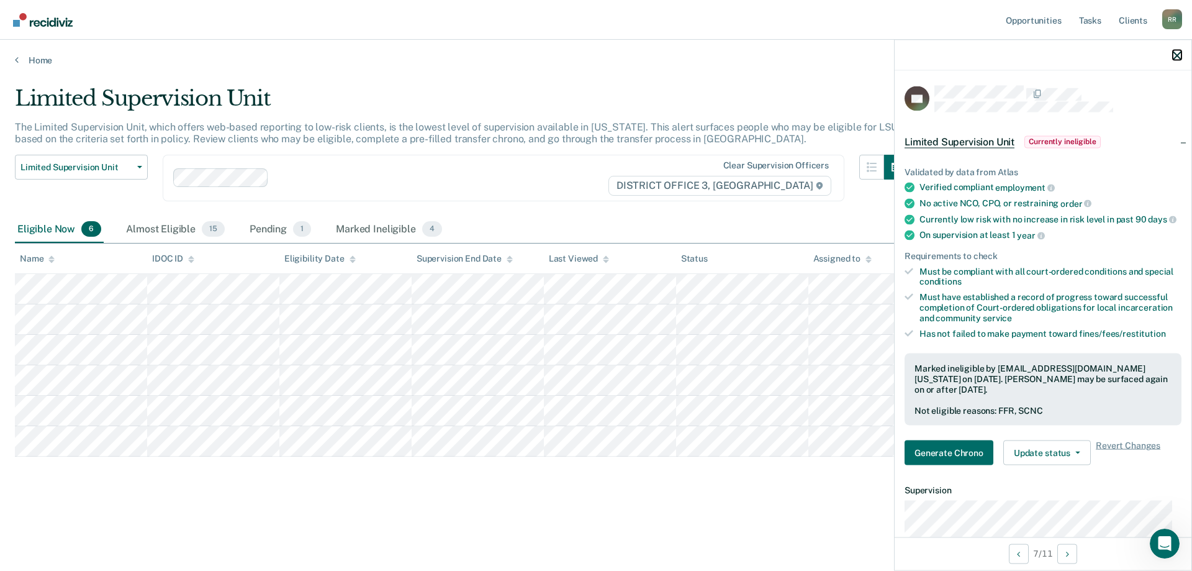
click at [1177, 57] on icon "button" at bounding box center [1177, 55] width 9 height 9
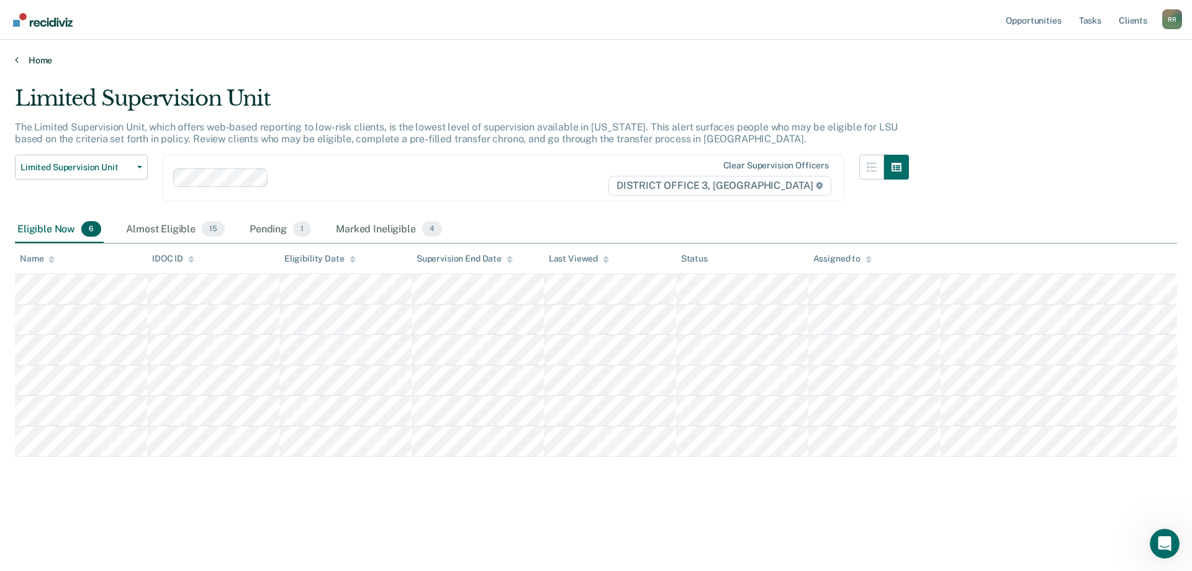
click at [34, 60] on link "Home" at bounding box center [596, 60] width 1162 height 11
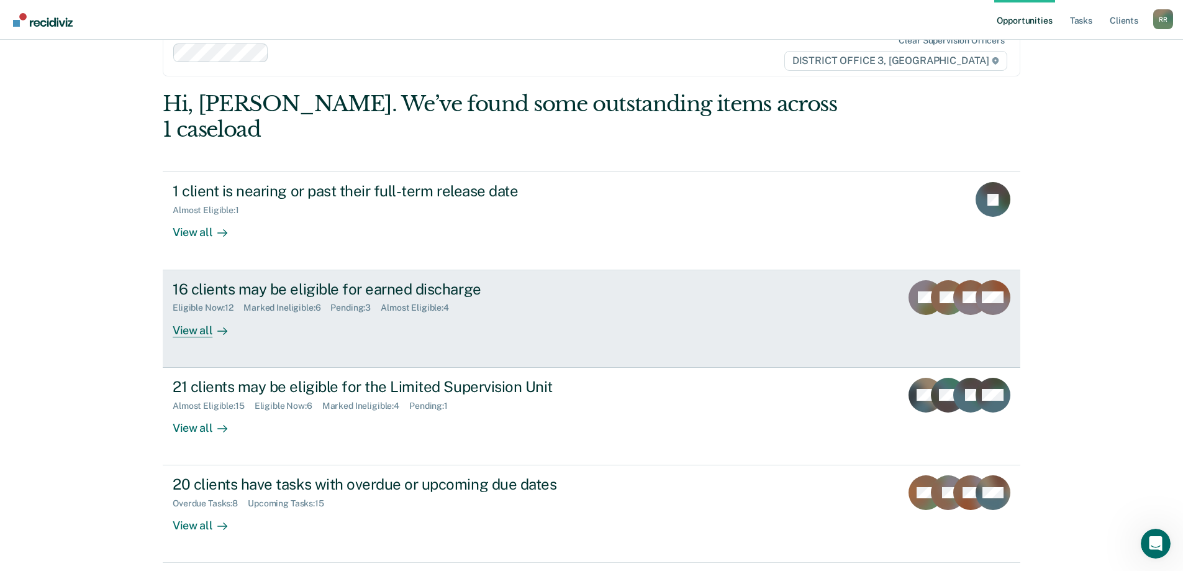
scroll to position [46, 0]
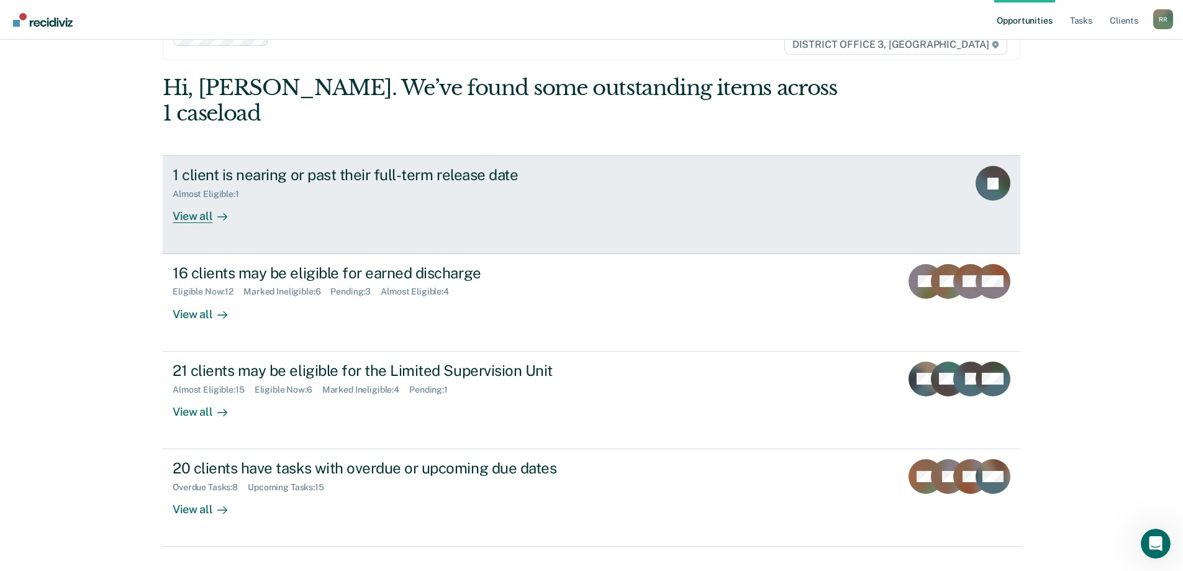
click at [196, 199] on div "View all" at bounding box center [208, 211] width 70 height 24
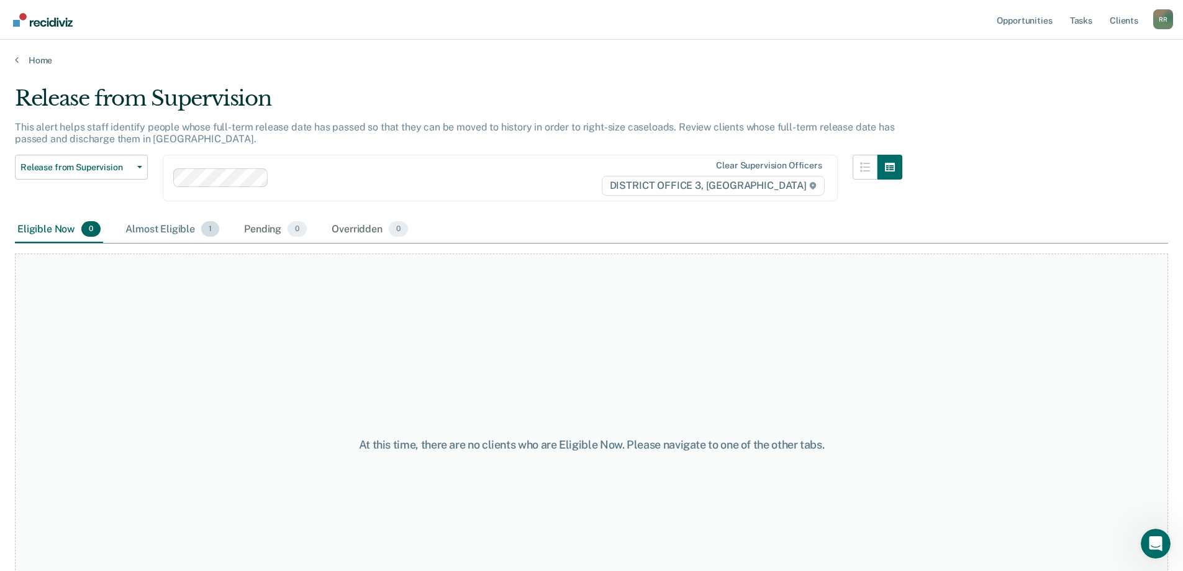
click at [190, 226] on div "Almost Eligible 1" at bounding box center [172, 229] width 99 height 27
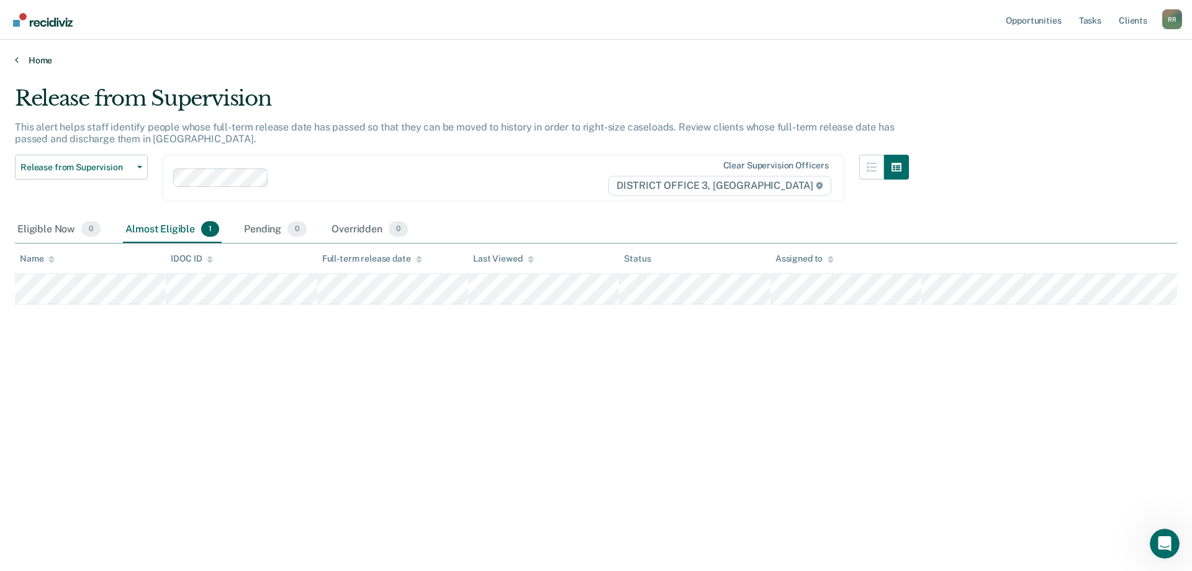
click at [37, 61] on link "Home" at bounding box center [596, 60] width 1162 height 11
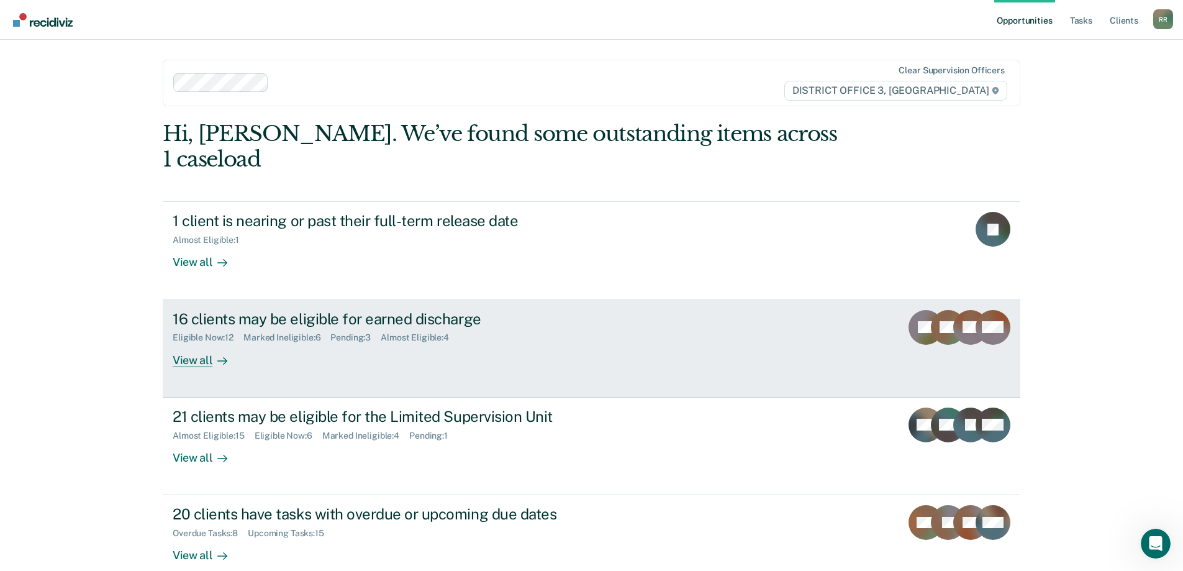
click at [227, 343] on div "View all" at bounding box center [208, 355] width 70 height 24
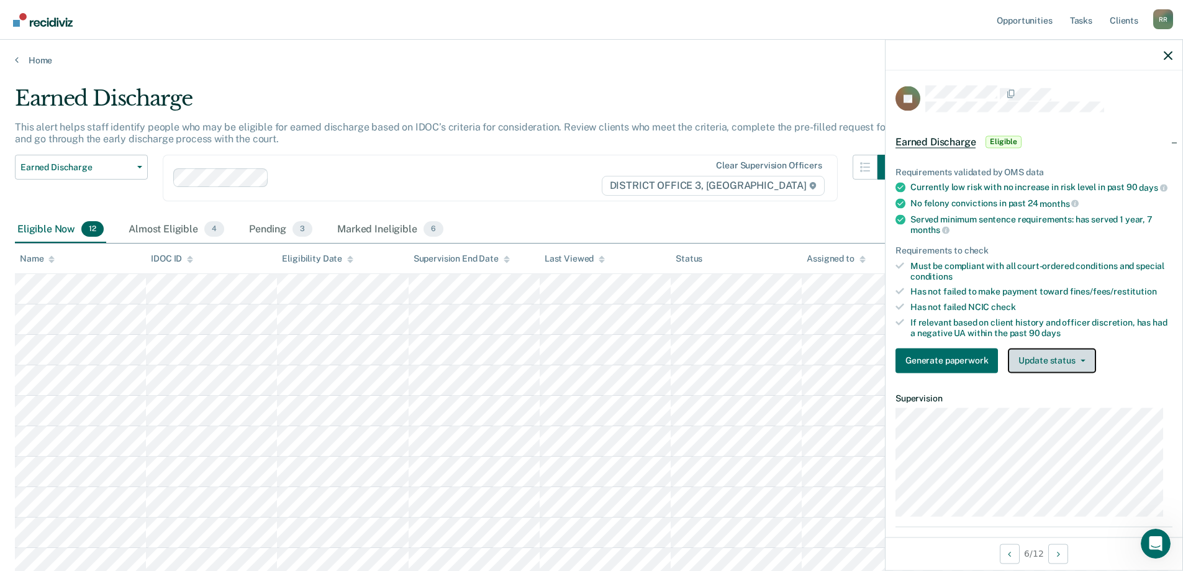
click at [1053, 367] on button "Update status" at bounding box center [1052, 360] width 88 height 25
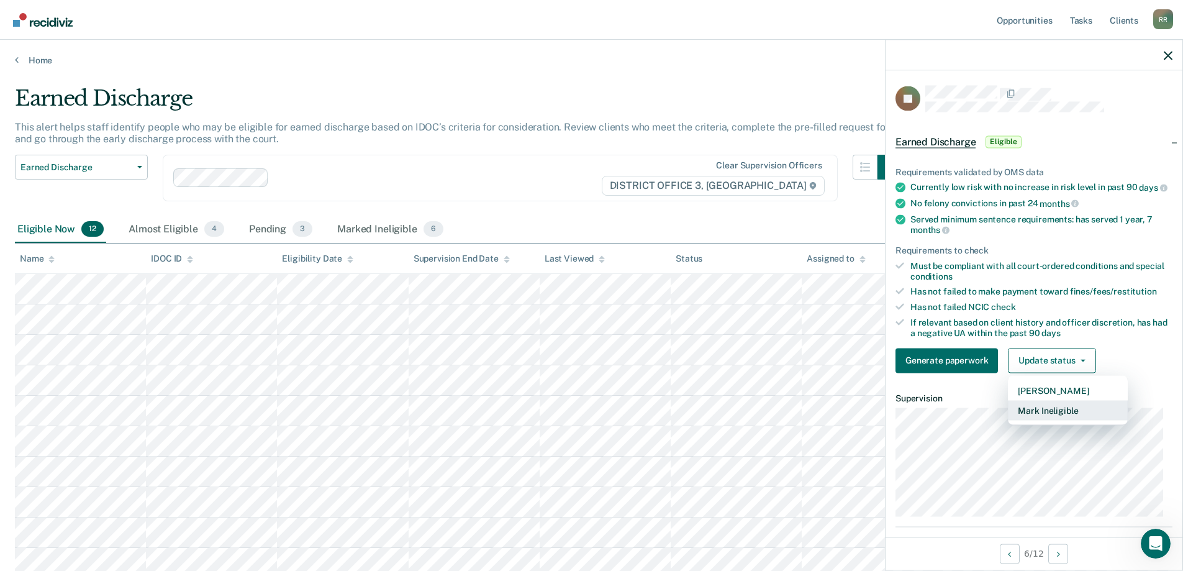
click at [1052, 420] on button "Mark Ineligible" at bounding box center [1068, 410] width 120 height 20
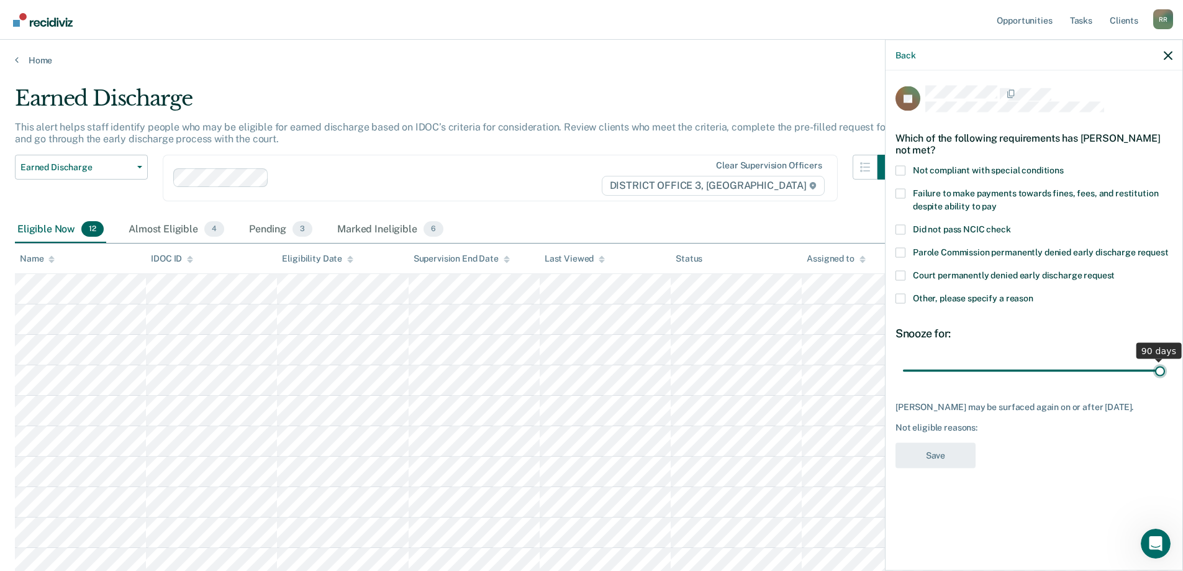
drag, startPoint x: 990, startPoint y: 371, endPoint x: 1191, endPoint y: 369, distance: 201.8
type input "90"
click at [1165, 369] on input "range" at bounding box center [1034, 370] width 262 height 22
click at [898, 190] on span at bounding box center [900, 193] width 10 height 10
click at [997, 201] on input "Failure to make payments towards fines, fees, and restitution despite ability t…" at bounding box center [997, 201] width 0 height 0
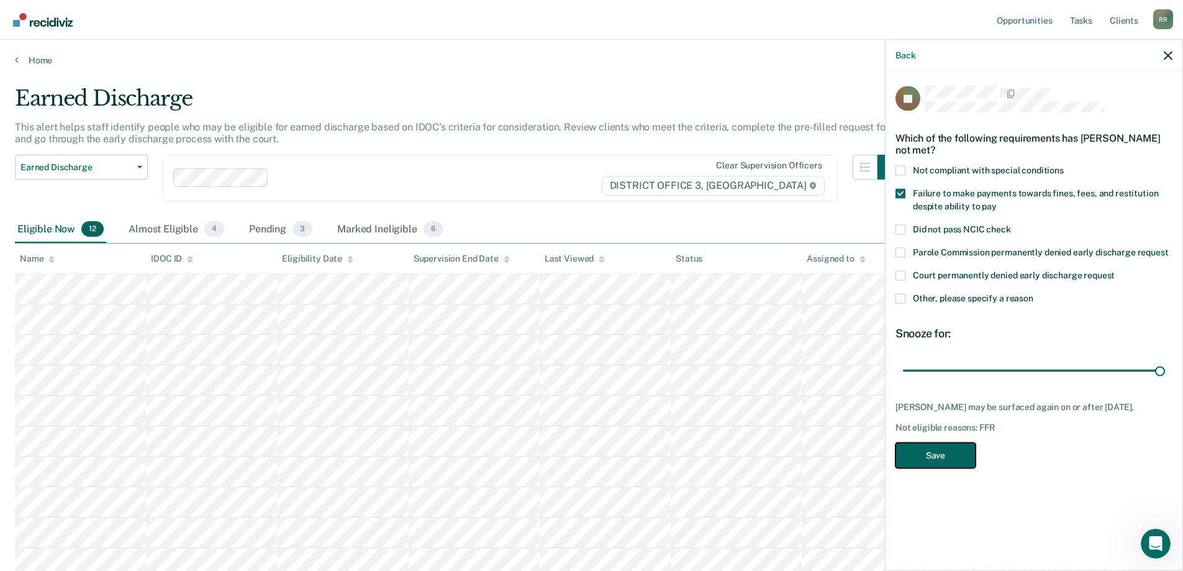
click at [949, 447] on button "Save" at bounding box center [935, 454] width 80 height 25
